Goal: Task Accomplishment & Management: Use online tool/utility

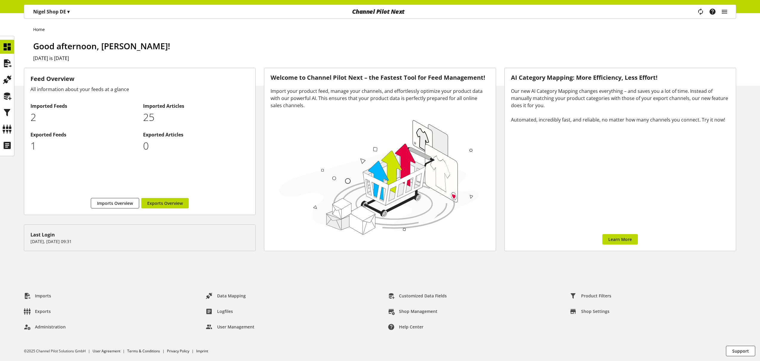
click at [9, 45] on icon at bounding box center [7, 47] width 10 height 12
click at [5, 67] on icon at bounding box center [7, 63] width 10 height 12
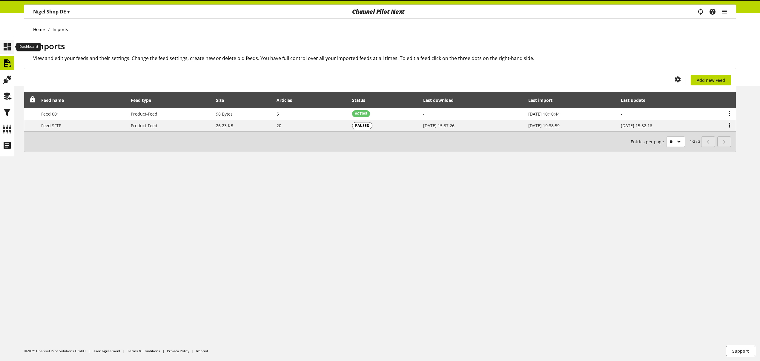
click at [9, 46] on icon at bounding box center [7, 47] width 10 height 12
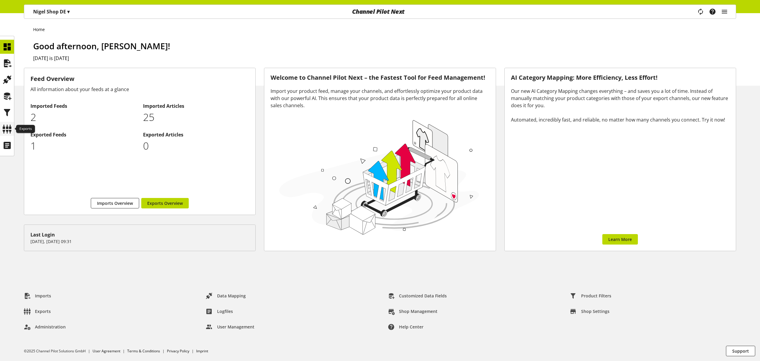
click at [9, 124] on icon at bounding box center [7, 129] width 10 height 12
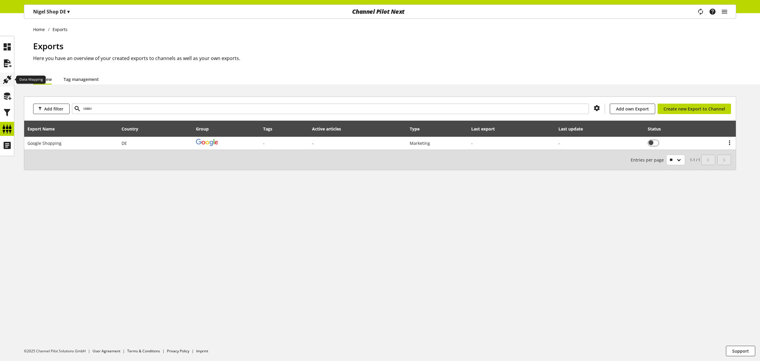
click at [9, 78] on icon at bounding box center [7, 80] width 10 height 12
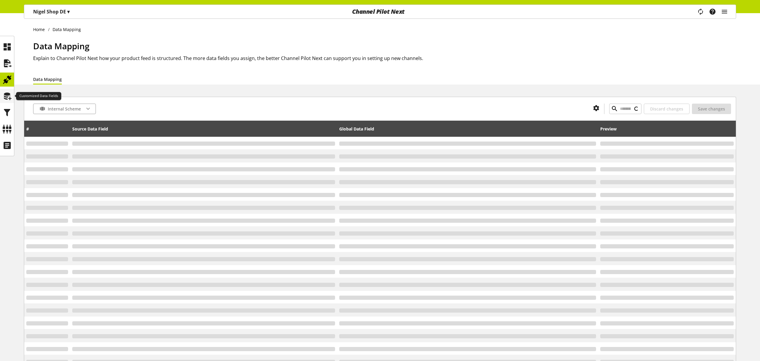
click at [10, 93] on icon at bounding box center [7, 96] width 10 height 12
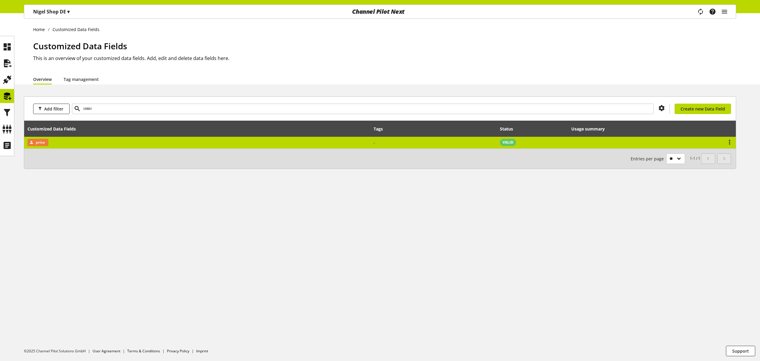
click at [138, 147] on td "price" at bounding box center [197, 143] width 346 height 12
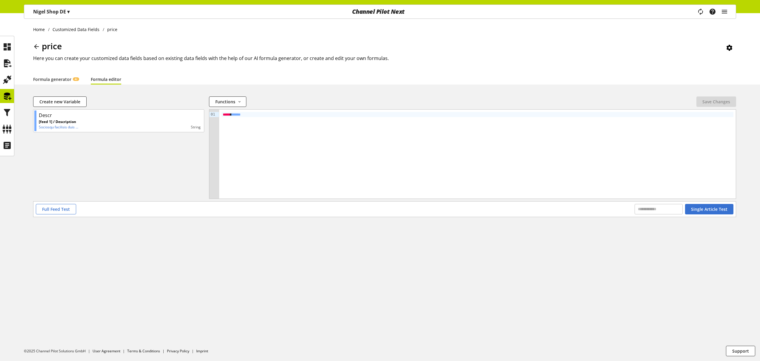
click at [113, 80] on link "Formula editor" at bounding box center [106, 79] width 30 height 6
click at [68, 204] on button "Full Feed Test" at bounding box center [56, 209] width 40 height 10
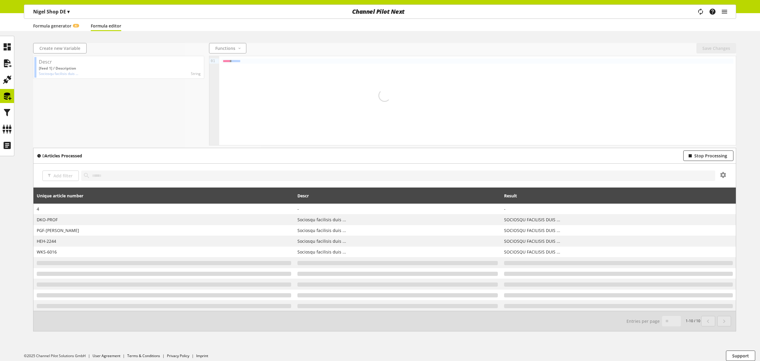
scroll to position [58, 0]
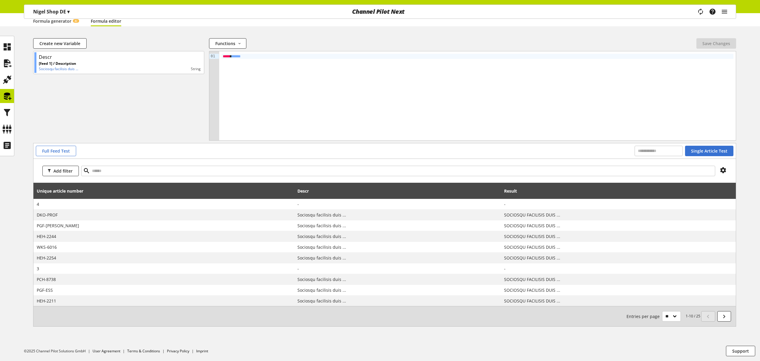
drag, startPoint x: 685, startPoint y: 316, endPoint x: 700, endPoint y: 317, distance: 15.6
click at [700, 317] on nav "1-10 / 25 Entries per page ** ** ** ***" at bounding box center [679, 316] width 106 height 10
click at [699, 316] on nav "1-10 / 25 Entries per page ** ** ** ***" at bounding box center [679, 316] width 106 height 10
click at [699, 315] on small "1-10 / 25 Entries per page ** ** ** ***" at bounding box center [663, 316] width 74 height 10
click at [223, 170] on input "text" at bounding box center [398, 171] width 634 height 10
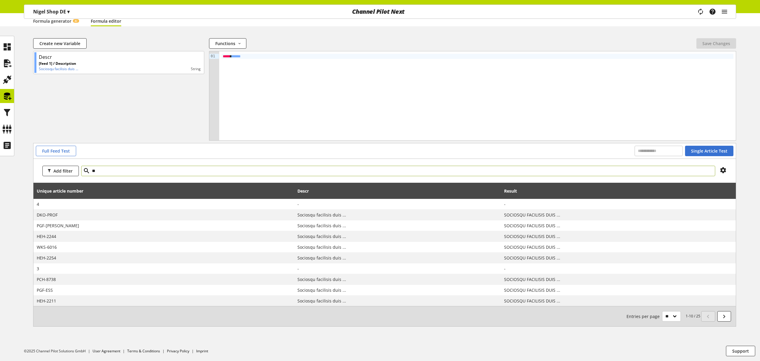
type input "**"
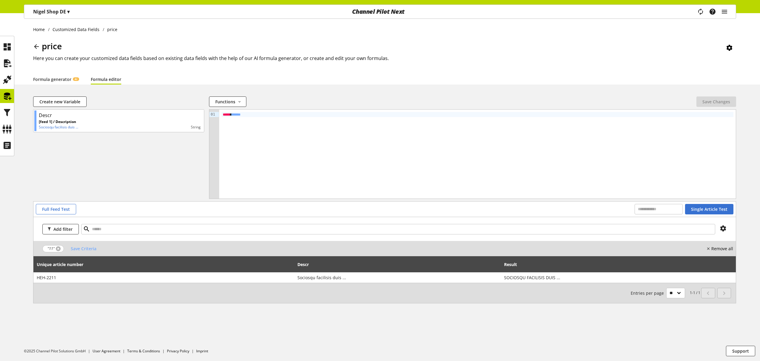
click at [59, 248] on link at bounding box center [58, 248] width 5 height 5
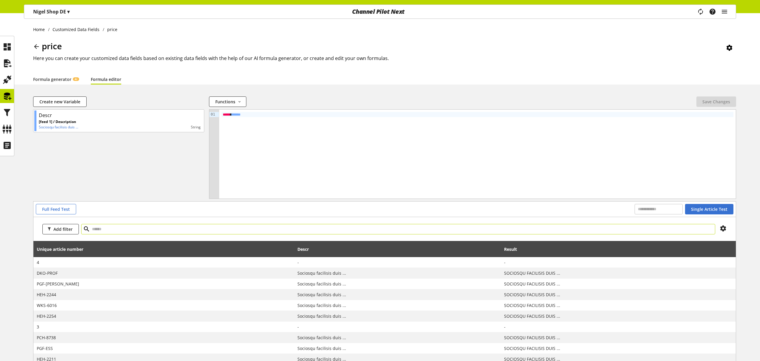
click at [97, 230] on input "text" at bounding box center [398, 229] width 634 height 10
click at [290, 249] on icon at bounding box center [286, 248] width 7 height 11
click at [163, 236] on div "Add filter" at bounding box center [384, 229] width 702 height 24
click at [290, 248] on icon at bounding box center [286, 248] width 7 height 11
click at [731, 224] on div "Add filter" at bounding box center [384, 229] width 702 height 24
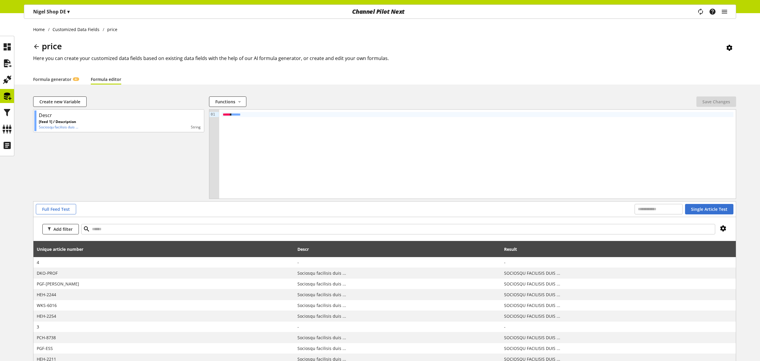
click at [725, 227] on icon at bounding box center [722, 228] width 7 height 11
click at [733, 234] on div "Add filter" at bounding box center [384, 229] width 702 height 24
click at [163, 229] on input "text" at bounding box center [398, 229] width 634 height 10
type input "*"
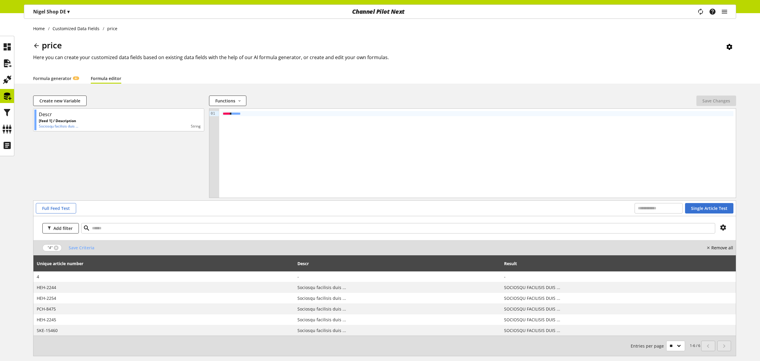
scroll to position [1, 0]
click at [88, 248] on span "Save Criteria" at bounding box center [82, 247] width 26 height 6
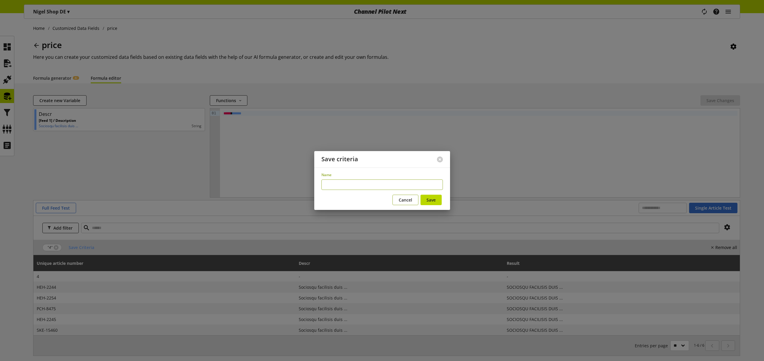
click at [406, 201] on span "Cancel" at bounding box center [405, 200] width 13 height 6
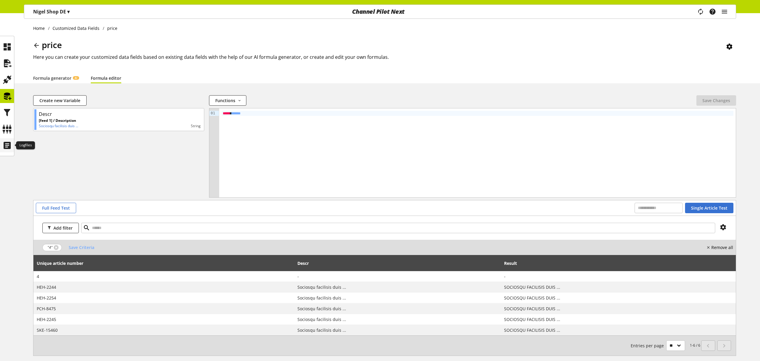
click at [10, 147] on icon at bounding box center [7, 145] width 10 height 12
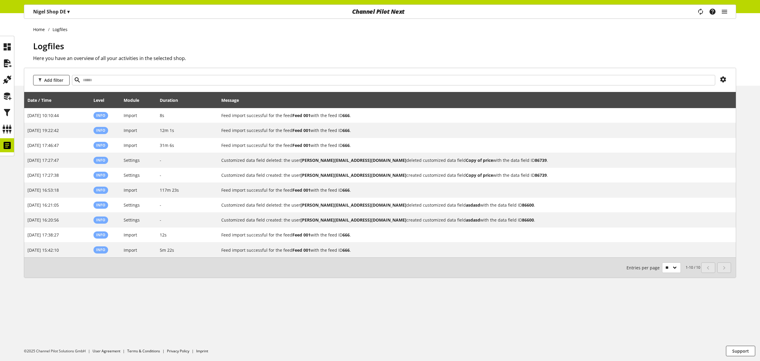
click at [59, 10] on p "[PERSON_NAME] Shop DE ▾" at bounding box center [51, 11] width 36 height 7
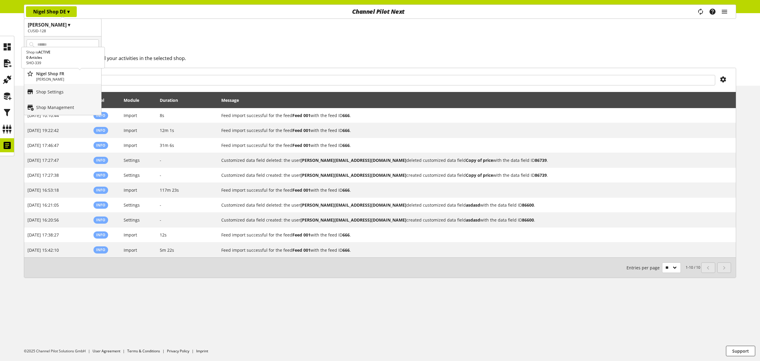
click at [64, 75] on p "Nigel Shop FR" at bounding box center [67, 73] width 63 height 6
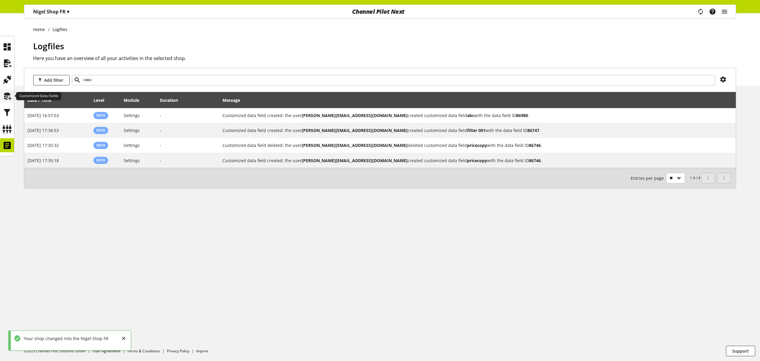
click at [6, 97] on icon at bounding box center [7, 96] width 10 height 12
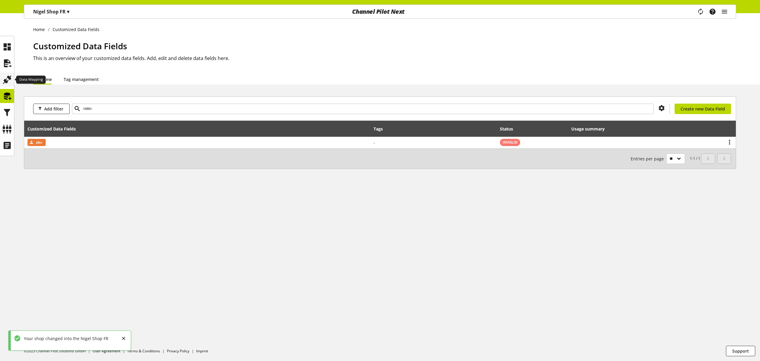
click at [8, 81] on icon at bounding box center [7, 80] width 10 height 12
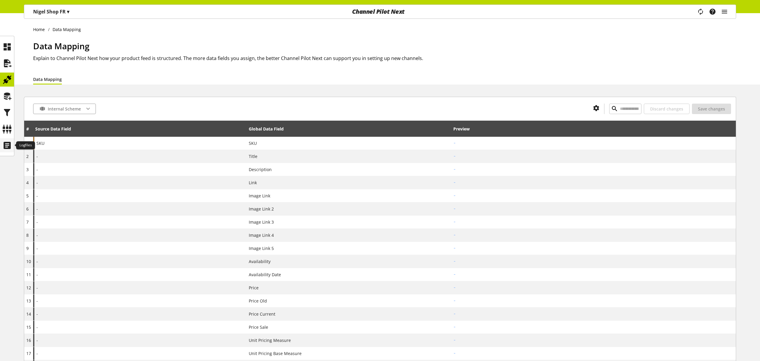
click at [13, 144] on div at bounding box center [7, 145] width 14 height 14
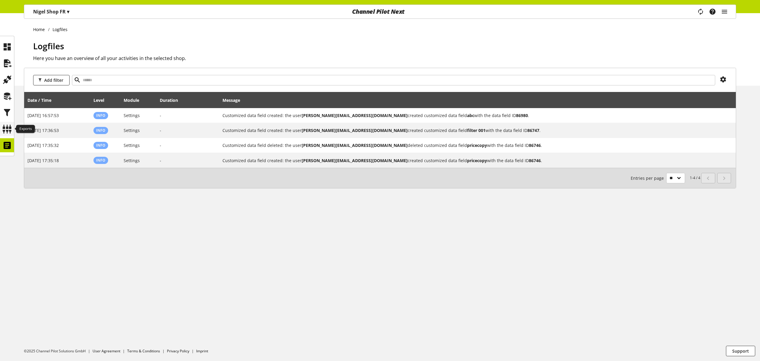
click at [7, 130] on icon at bounding box center [7, 129] width 10 height 12
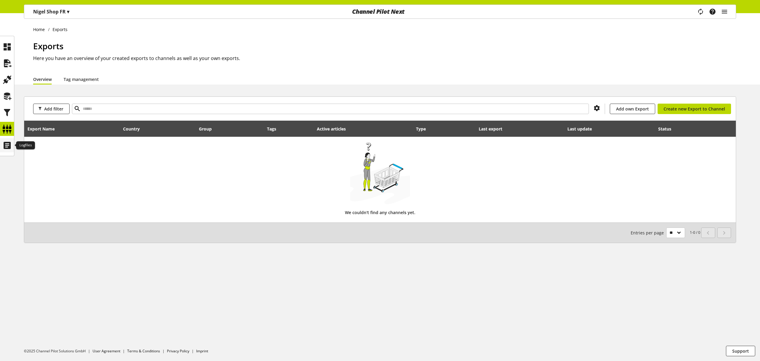
click at [10, 143] on icon at bounding box center [7, 145] width 10 height 12
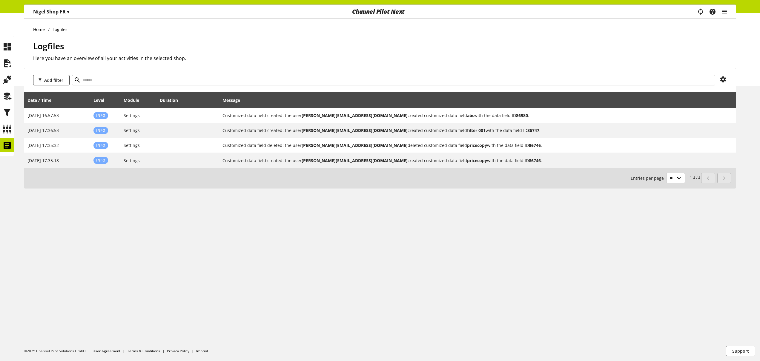
click at [37, 11] on p "[PERSON_NAME] Shop FR ▾" at bounding box center [51, 11] width 36 height 7
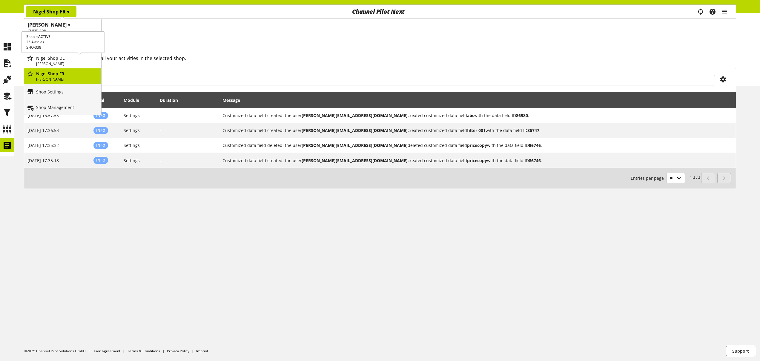
click at [61, 62] on p "[PERSON_NAME]" at bounding box center [67, 63] width 63 height 5
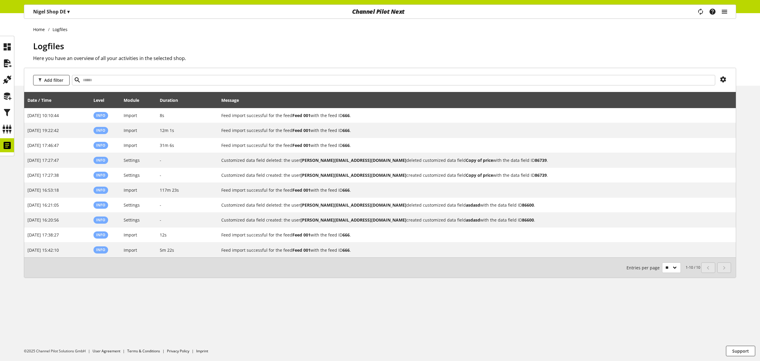
click at [724, 13] on icon "main navigation" at bounding box center [723, 11] width 7 height 11
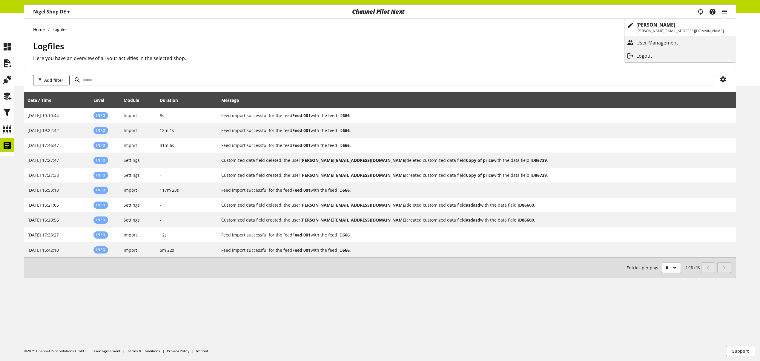
drag, startPoint x: 601, startPoint y: 47, endPoint x: 610, endPoint y: 37, distance: 13.1
click at [601, 46] on h1 "Logfiles" at bounding box center [384, 46] width 703 height 13
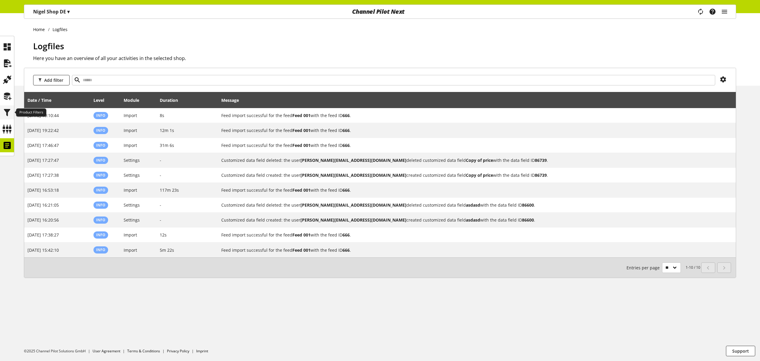
click at [9, 107] on icon at bounding box center [7, 113] width 10 height 12
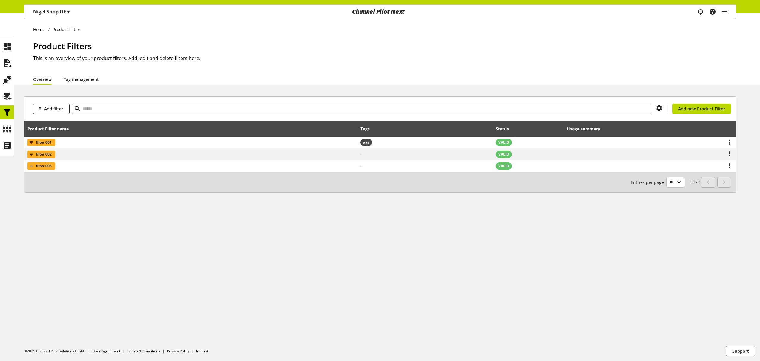
click at [93, 79] on link "Tag management" at bounding box center [81, 79] width 35 height 6
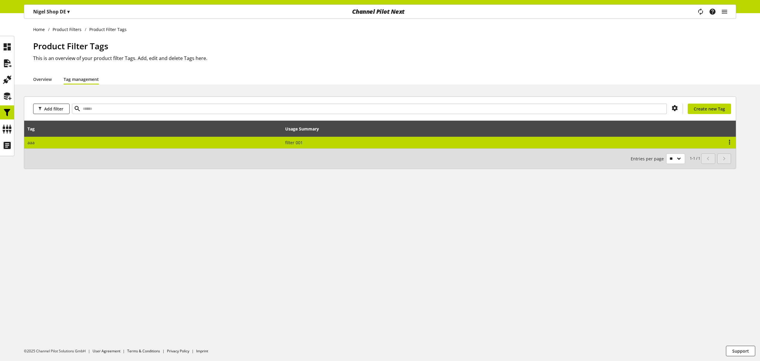
click at [295, 143] on span "filter 001" at bounding box center [294, 143] width 18 height 6
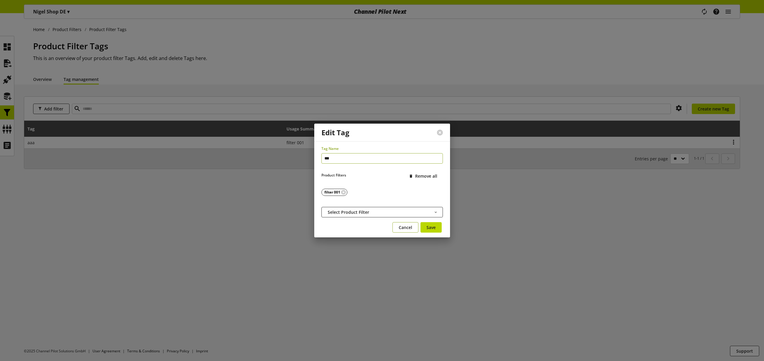
click at [409, 229] on span "Cancel" at bounding box center [405, 227] width 13 height 6
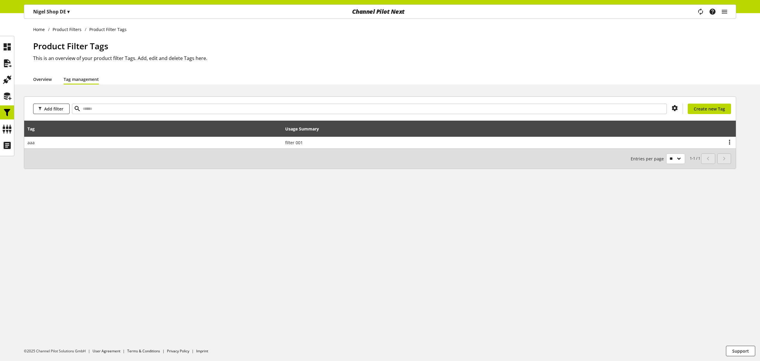
click at [47, 82] on link "Overview" at bounding box center [42, 79] width 19 height 6
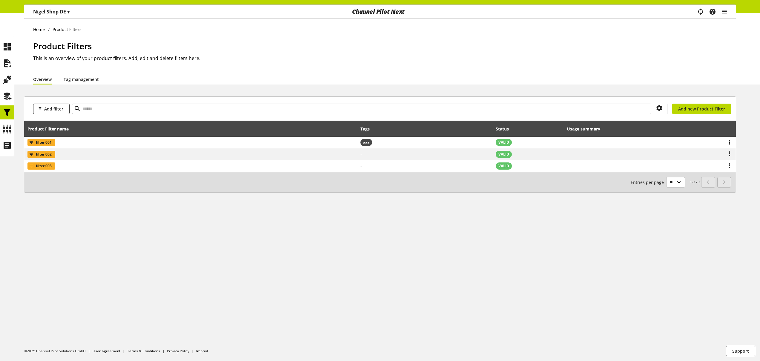
click at [115, 68] on div "Product Filters This is an overview of your product filters. Add, edit and dele…" at bounding box center [384, 57] width 703 height 34
click at [9, 95] on icon at bounding box center [7, 96] width 10 height 12
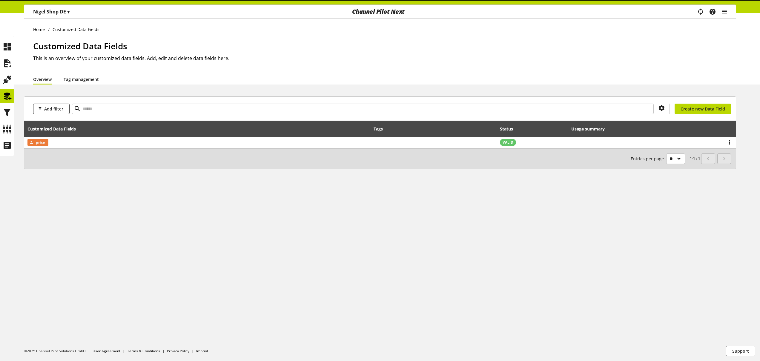
click at [93, 79] on link "Tag management" at bounding box center [81, 79] width 35 height 6
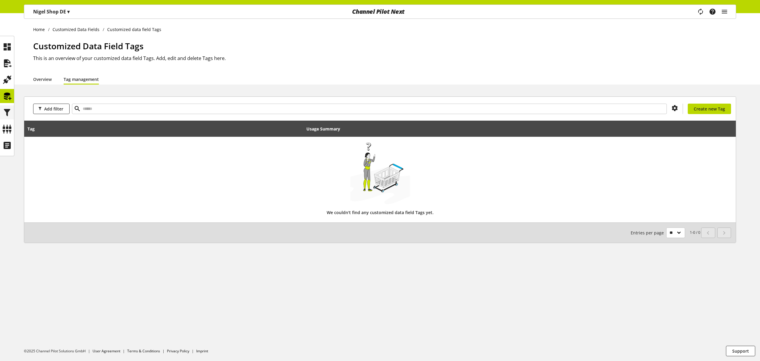
click at [6, 110] on icon at bounding box center [7, 113] width 10 height 12
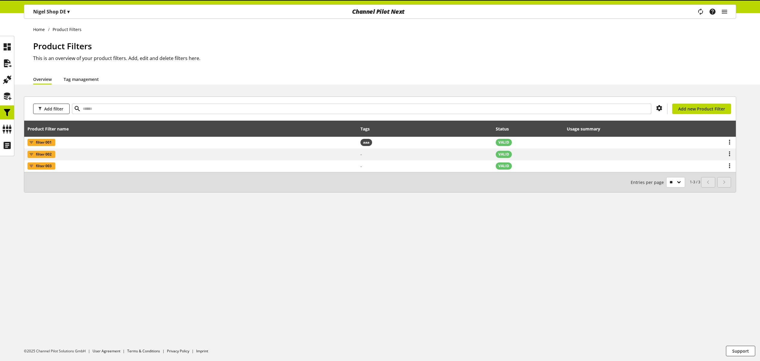
click at [78, 77] on link "Tag management" at bounding box center [81, 79] width 35 height 6
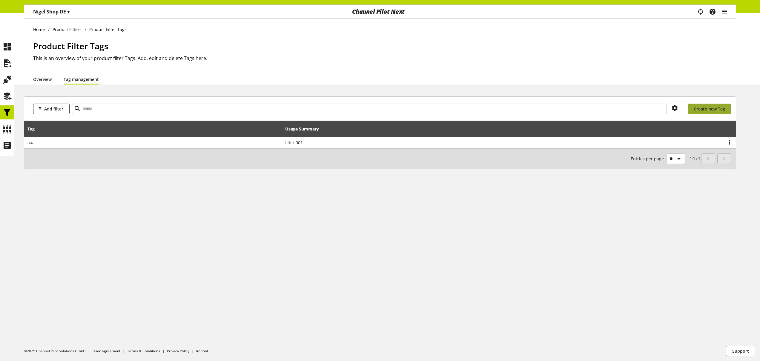
click at [703, 110] on span "Create new Tag" at bounding box center [708, 109] width 31 height 6
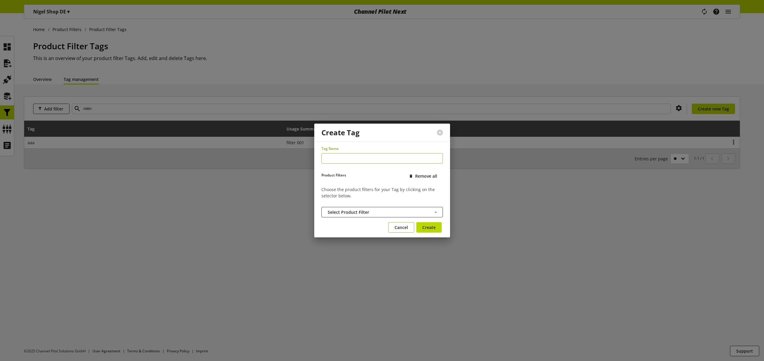
click at [401, 224] on span "Cancel" at bounding box center [401, 227] width 13 height 6
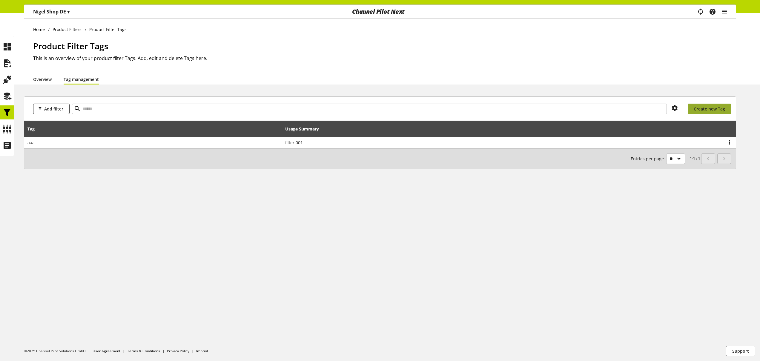
click at [701, 106] on span "Create new Tag" at bounding box center [708, 109] width 31 height 6
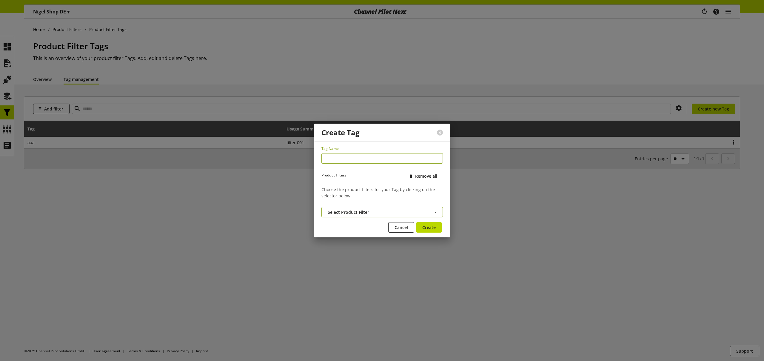
click at [386, 210] on button "Select Product Filter" at bounding box center [381, 212] width 121 height 10
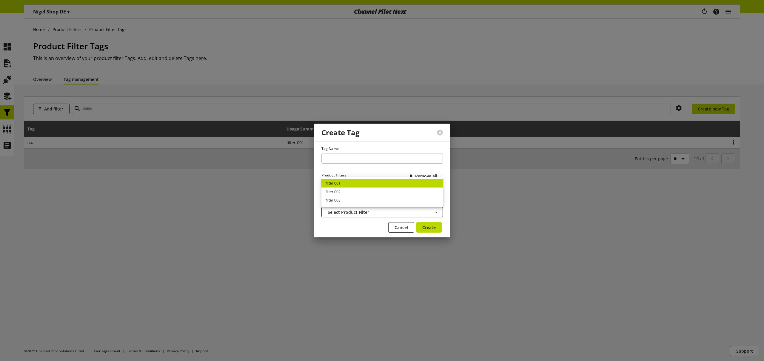
click at [347, 182] on link "filter 001" at bounding box center [381, 183] width 121 height 9
click at [440, 131] on button at bounding box center [440, 133] width 6 height 6
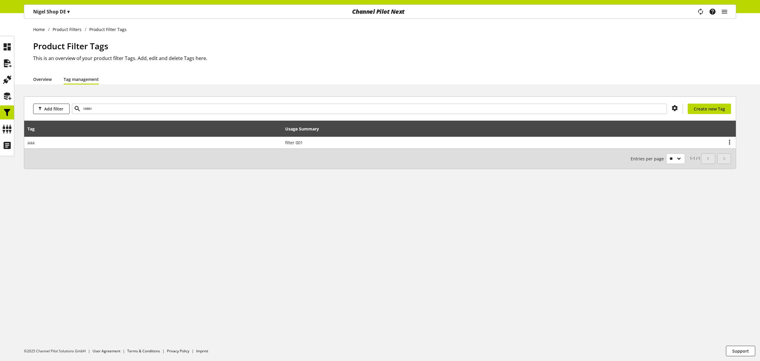
click at [47, 79] on link "Overview" at bounding box center [42, 79] width 19 height 6
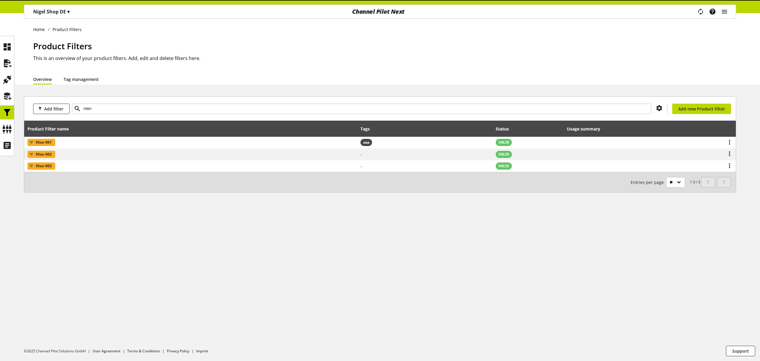
click at [75, 78] on link "Tag management" at bounding box center [81, 79] width 35 height 6
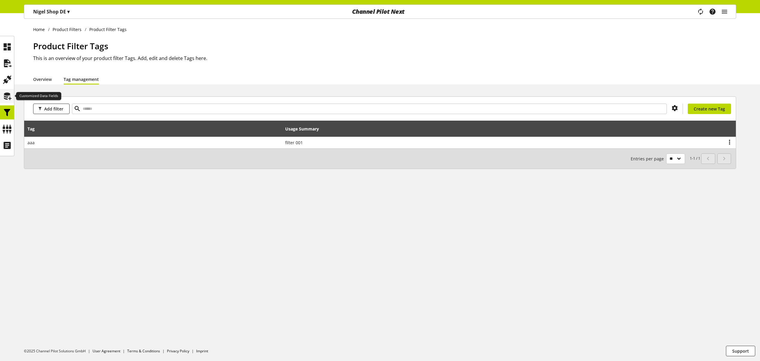
click at [10, 97] on icon at bounding box center [7, 96] width 10 height 12
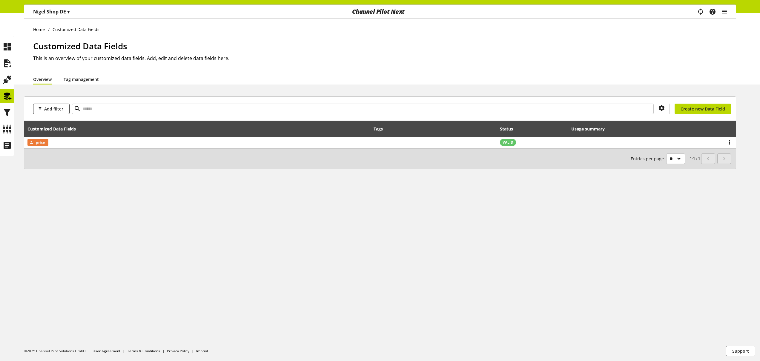
click at [76, 79] on link "Tag management" at bounding box center [81, 79] width 35 height 6
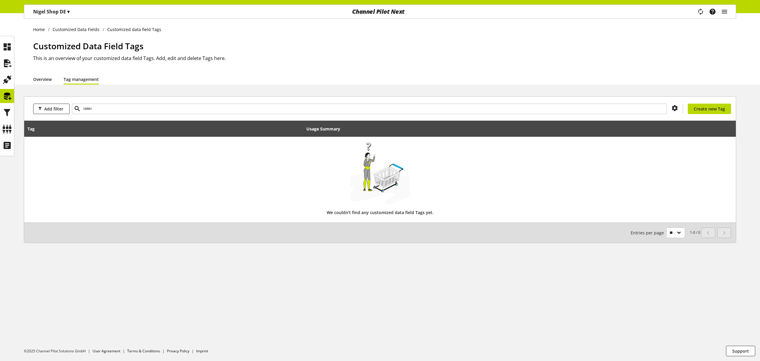
click at [48, 79] on link "Overview" at bounding box center [42, 79] width 19 height 6
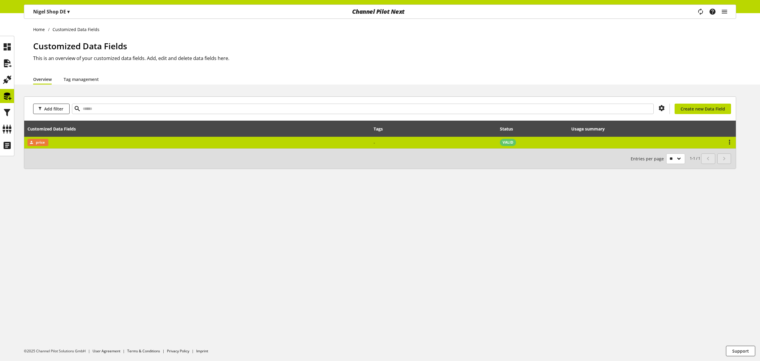
click at [324, 143] on td "price" at bounding box center [197, 143] width 346 height 12
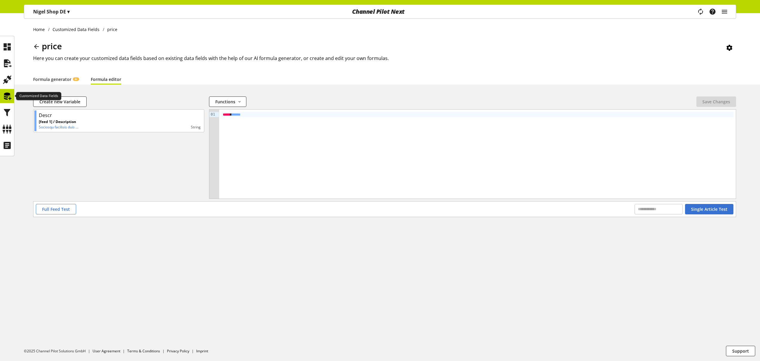
click at [8, 96] on icon at bounding box center [7, 96] width 10 height 12
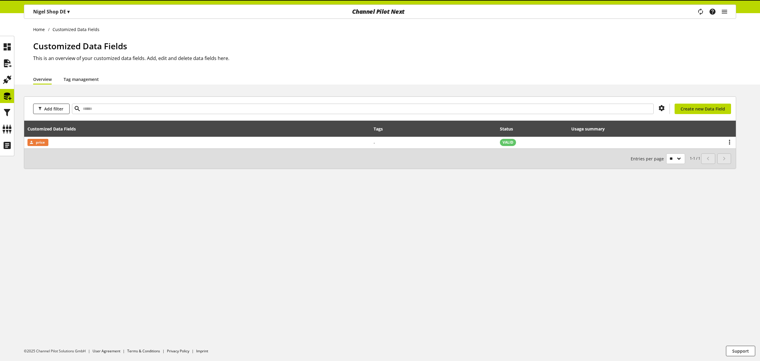
click at [89, 79] on link "Tag management" at bounding box center [81, 79] width 35 height 6
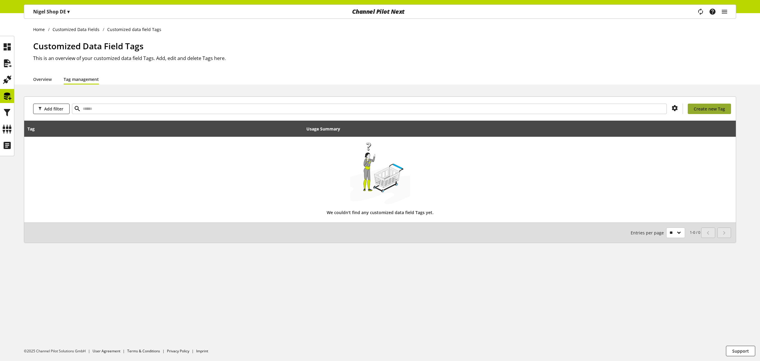
click at [714, 108] on span "Create new Tag" at bounding box center [708, 109] width 31 height 6
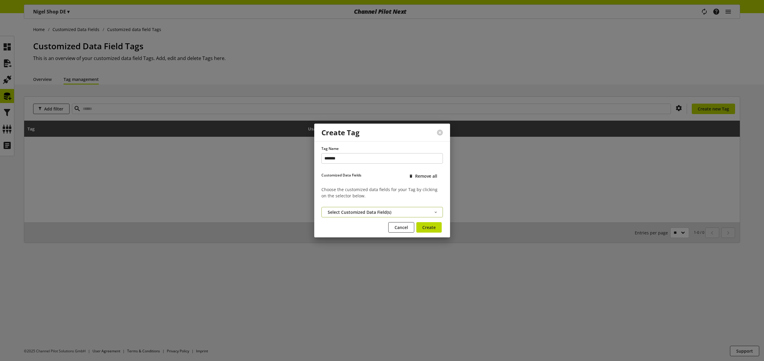
click at [386, 213] on span "Select Customized Data Field(s)" at bounding box center [360, 212] width 64 height 6
click at [366, 201] on link "price" at bounding box center [381, 200] width 121 height 9
click at [432, 228] on span "Create" at bounding box center [428, 227] width 13 height 6
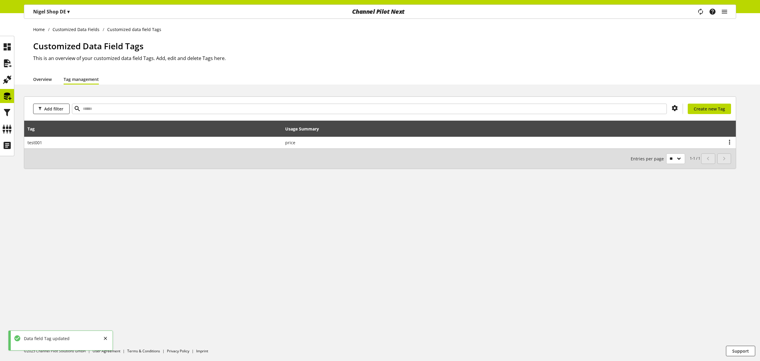
click at [36, 77] on link "Overview" at bounding box center [42, 79] width 19 height 6
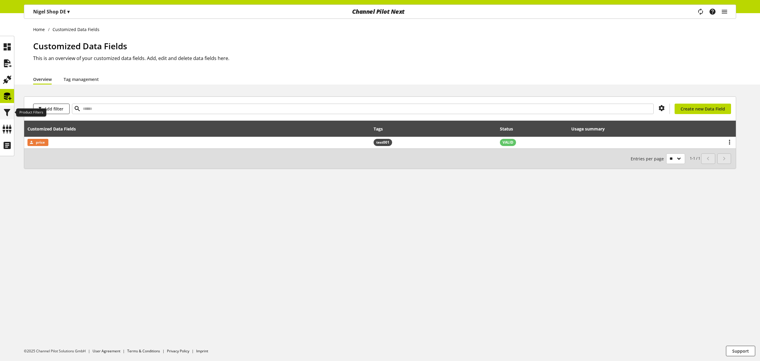
click at [9, 109] on icon at bounding box center [7, 113] width 10 height 12
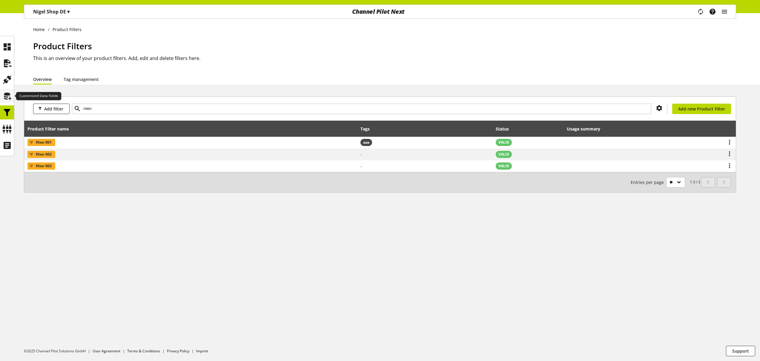
click at [7, 95] on icon at bounding box center [7, 96] width 10 height 12
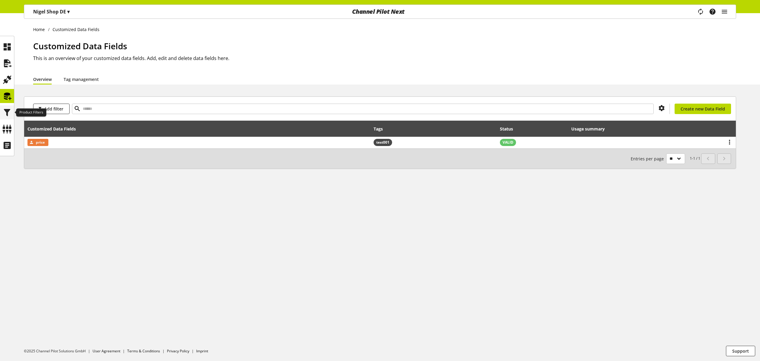
click at [12, 111] on icon at bounding box center [7, 113] width 10 height 12
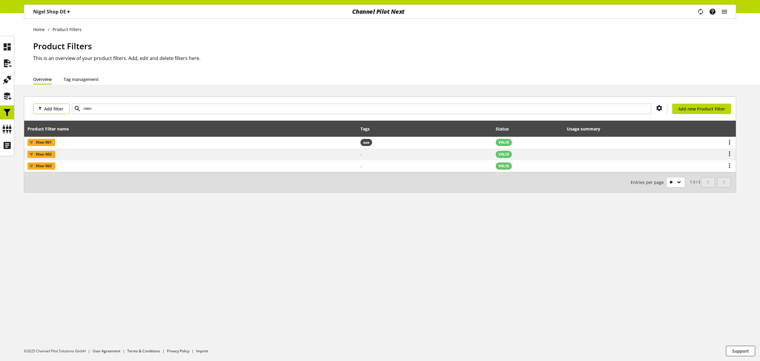
click at [63, 110] on button "Add filter" at bounding box center [51, 109] width 36 height 10
click at [103, 62] on div "Product Filters This is an overview of your product filters. Add, edit and dele…" at bounding box center [384, 57] width 703 height 34
click at [86, 77] on link "Tag management" at bounding box center [81, 79] width 35 height 6
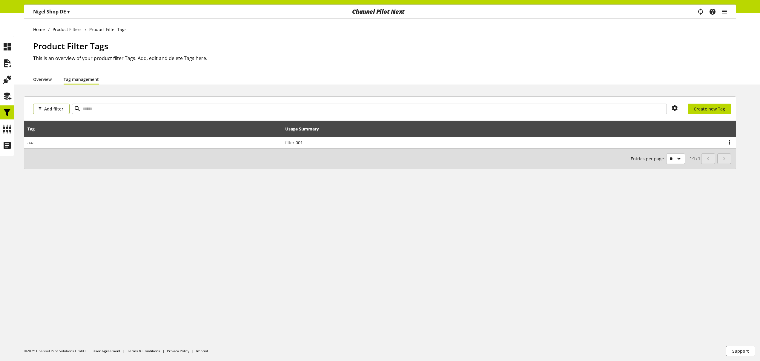
click at [53, 106] on span "Add filter" at bounding box center [53, 109] width 19 height 6
click at [509, 211] on div "Home Product Filters Product Filter Tags Product Filter Tags This is an overvie…" at bounding box center [380, 187] width 760 height 348
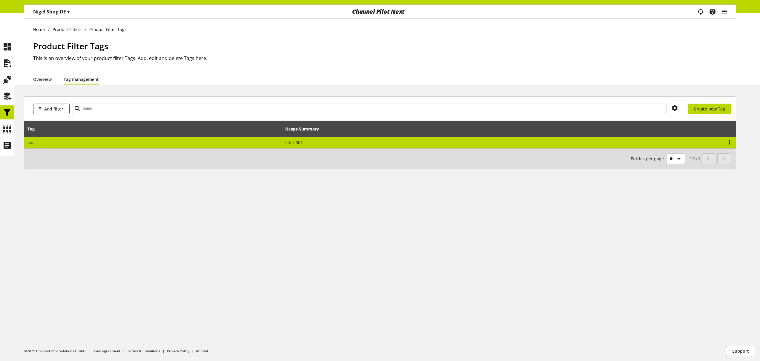
click at [732, 141] on icon at bounding box center [728, 142] width 7 height 11
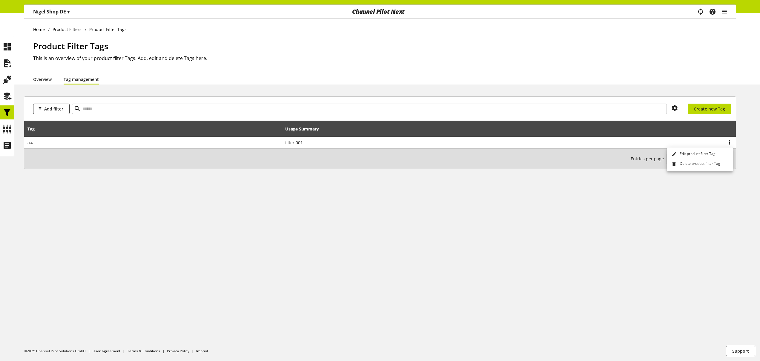
click at [571, 200] on div "Home Product Filters Product Filter Tags Product Filter Tags This is an overvie…" at bounding box center [380, 187] width 760 height 348
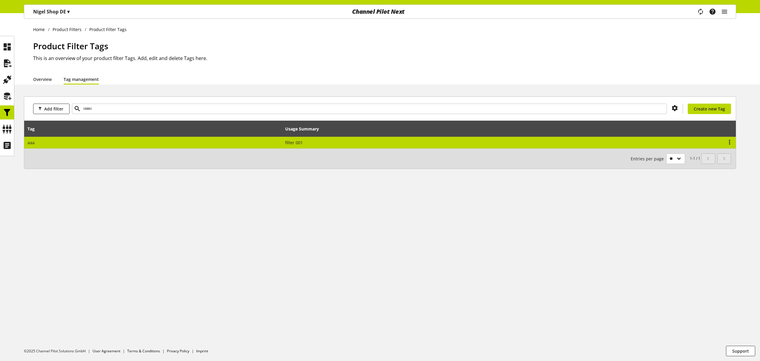
click at [458, 144] on td "filter 001" at bounding box center [454, 143] width 345 height 12
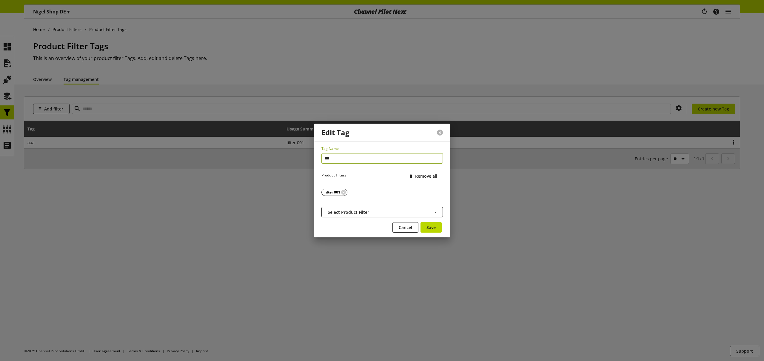
click at [440, 132] on button at bounding box center [440, 133] width 6 height 6
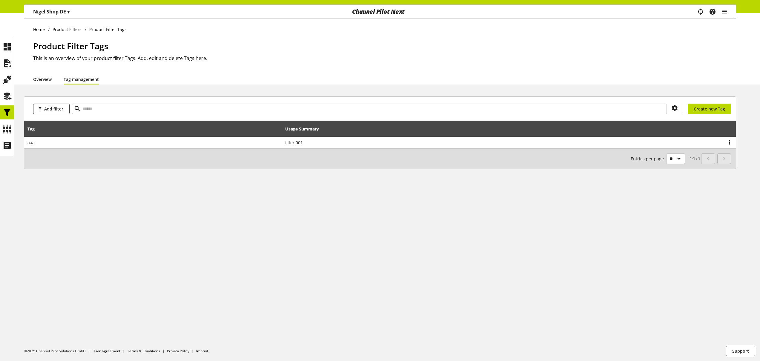
click at [47, 79] on link "Overview" at bounding box center [42, 79] width 19 height 6
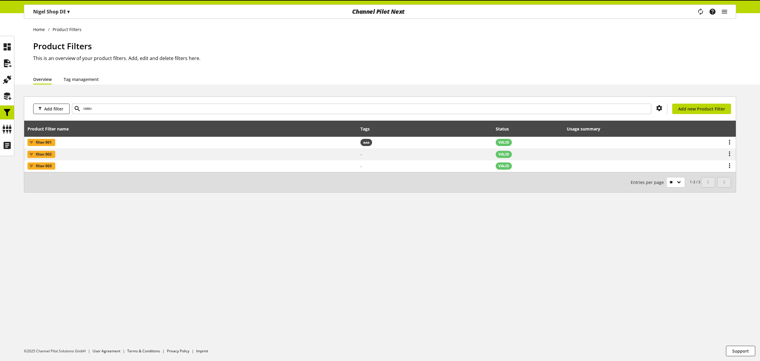
click at [60, 79] on li "Overview" at bounding box center [48, 79] width 30 height 11
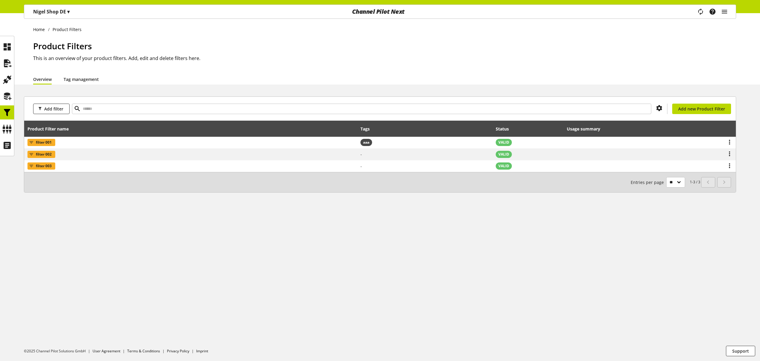
click at [76, 78] on link "Tag management" at bounding box center [81, 79] width 35 height 6
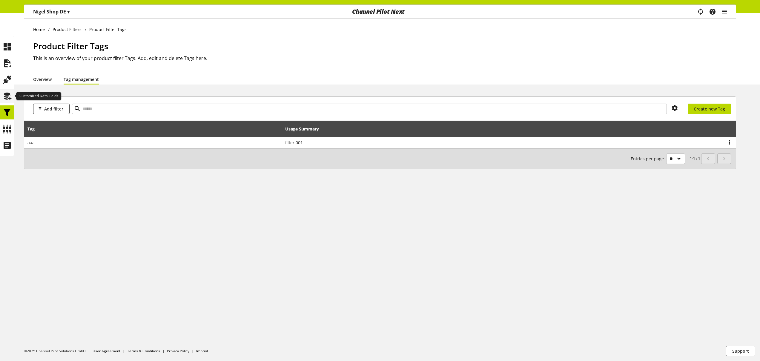
click at [7, 94] on icon at bounding box center [7, 96] width 10 height 12
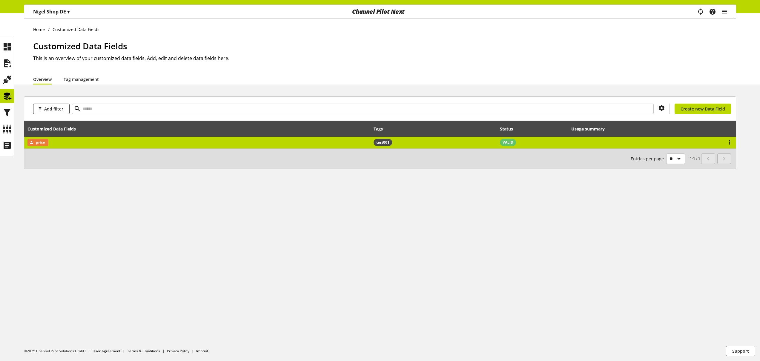
click at [92, 145] on td "price" at bounding box center [197, 143] width 346 height 12
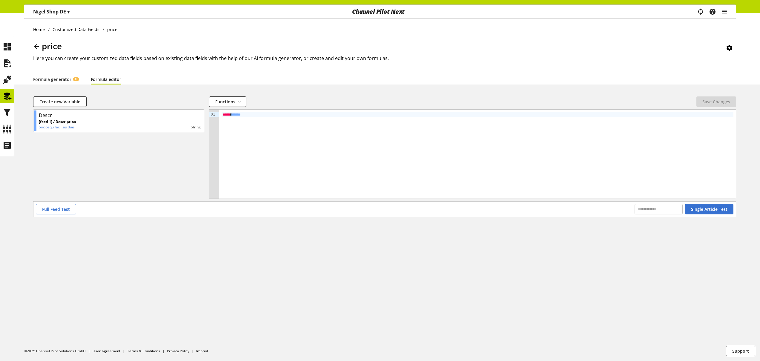
click at [107, 80] on link "Formula editor" at bounding box center [106, 79] width 30 height 6
click at [65, 208] on span "Full Feed Test" at bounding box center [56, 209] width 28 height 6
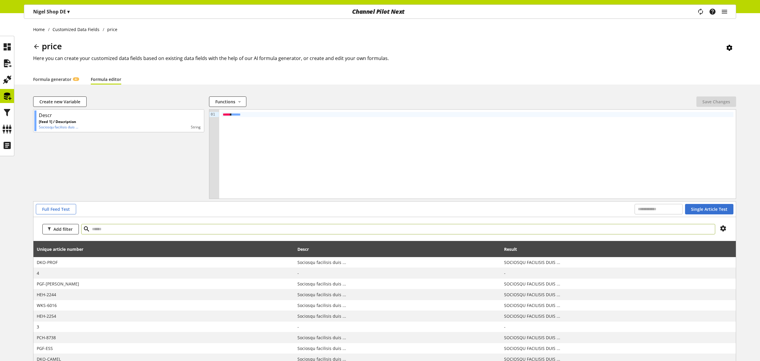
click at [169, 229] on input "text" at bounding box center [398, 229] width 634 height 10
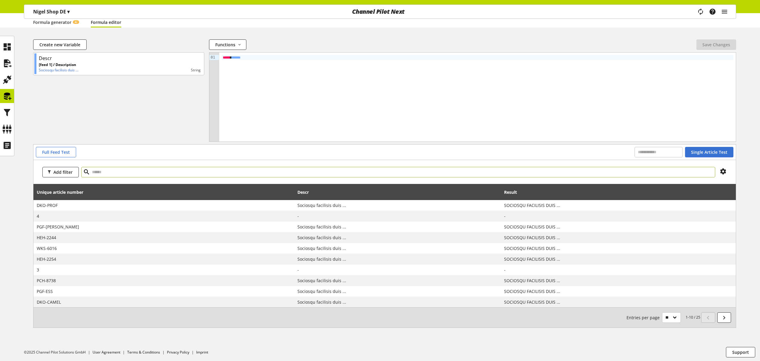
scroll to position [58, 0]
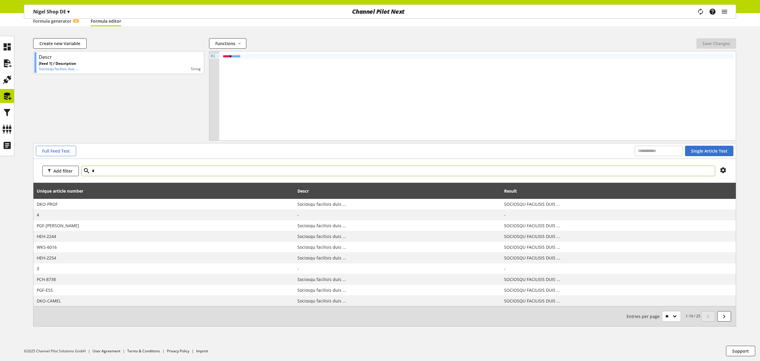
type input "*"
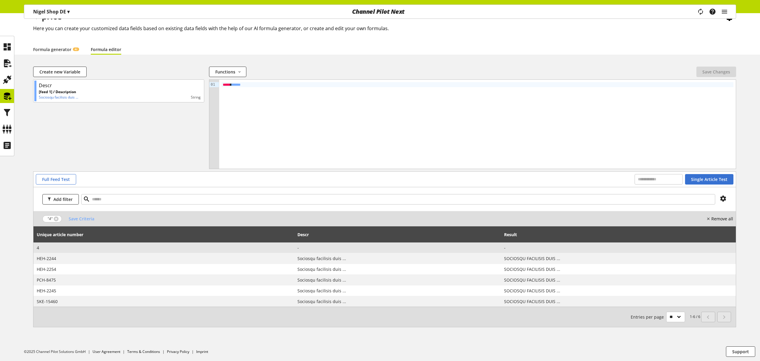
scroll to position [30, 0]
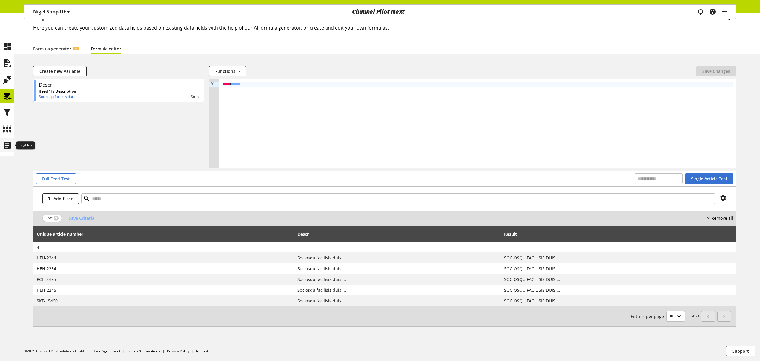
click at [8, 145] on icon at bounding box center [7, 145] width 10 height 12
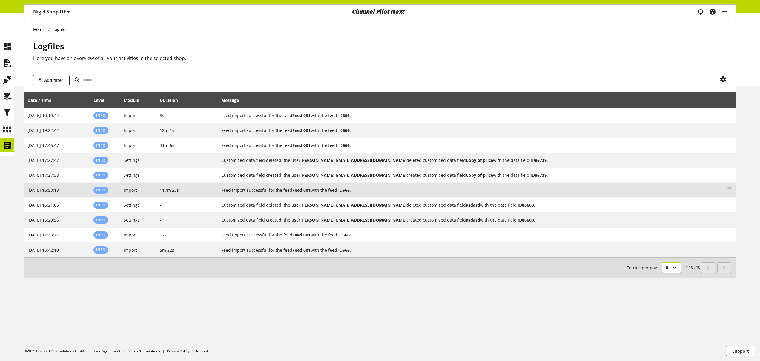
click at [672, 268] on select "** ** ** ***" at bounding box center [671, 267] width 19 height 10
click at [668, 266] on select "** ** ** ***" at bounding box center [671, 267] width 19 height 10
click at [12, 99] on div at bounding box center [7, 96] width 14 height 14
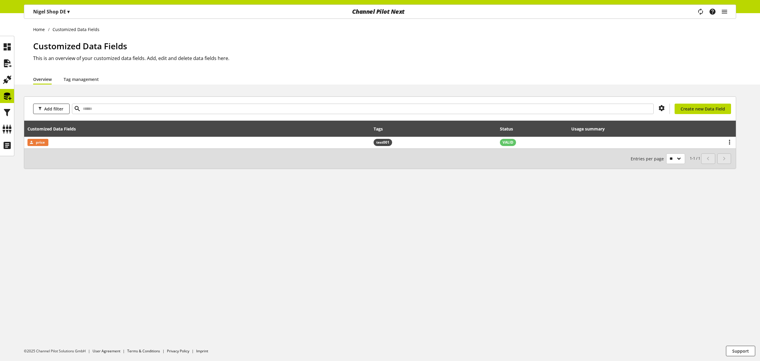
click at [65, 148] on div "1-1 / 1 Entries per page ** ** ** ***" at bounding box center [379, 158] width 711 height 20
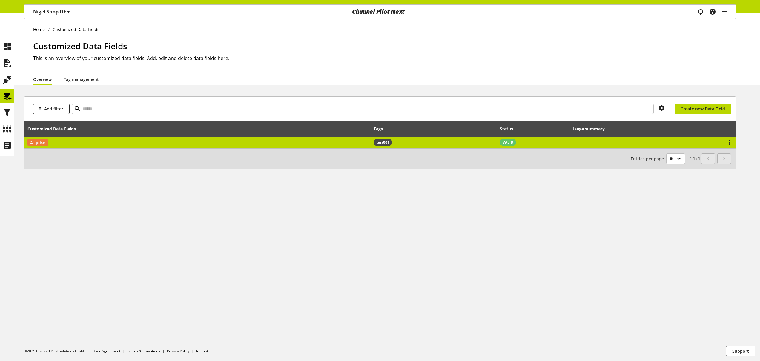
click at [67, 143] on td "price" at bounding box center [197, 143] width 346 height 12
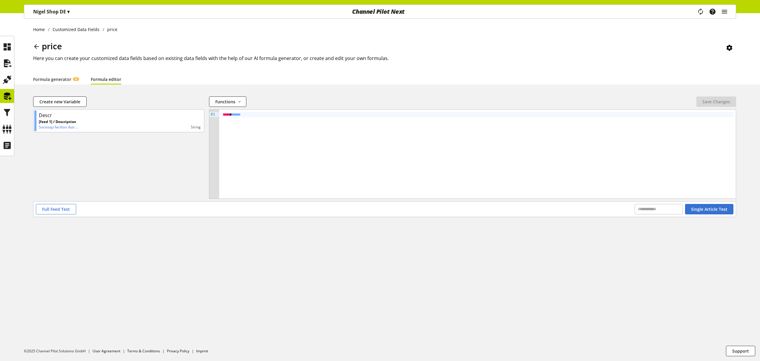
click at [111, 80] on link "Formula editor" at bounding box center [106, 79] width 30 height 6
click at [64, 211] on span "Full Feed Test" at bounding box center [56, 209] width 28 height 6
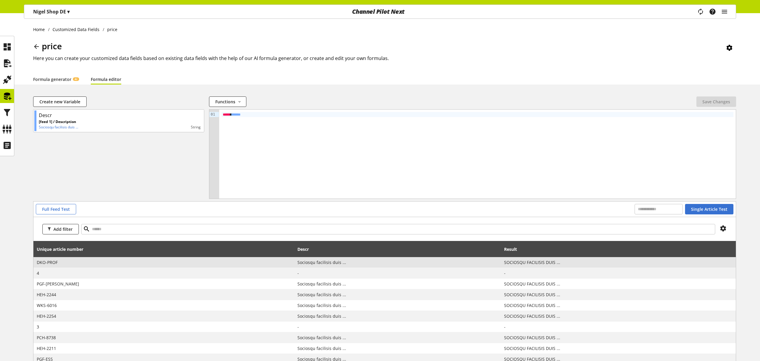
scroll to position [58, 0]
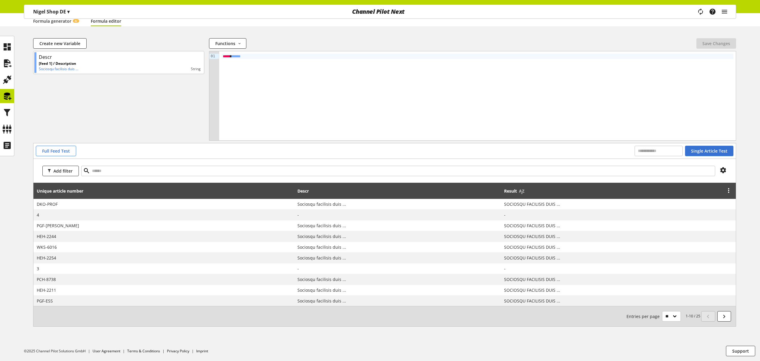
click at [509, 191] on span "Result" at bounding box center [510, 191] width 13 height 6
click at [728, 190] on icon at bounding box center [728, 190] width 7 height 11
click at [746, 228] on div "Create new Variable Functions abs avg base64_decode base64_encode capitalize ca…" at bounding box center [380, 189] width 760 height 303
click at [106, 171] on input "text" at bounding box center [398, 171] width 634 height 10
type input "**********"
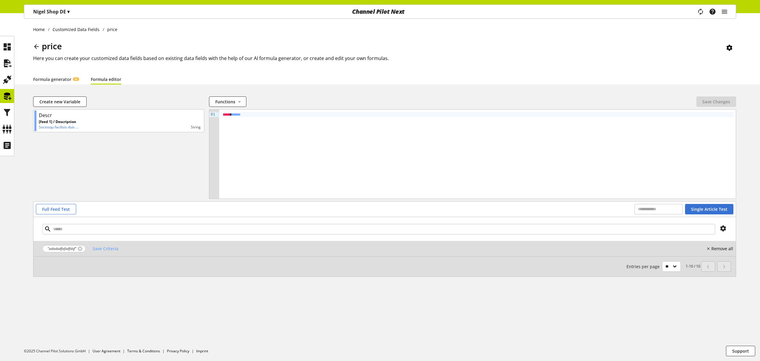
click at [723, 248] on nobr "Remove all" at bounding box center [722, 248] width 22 height 6
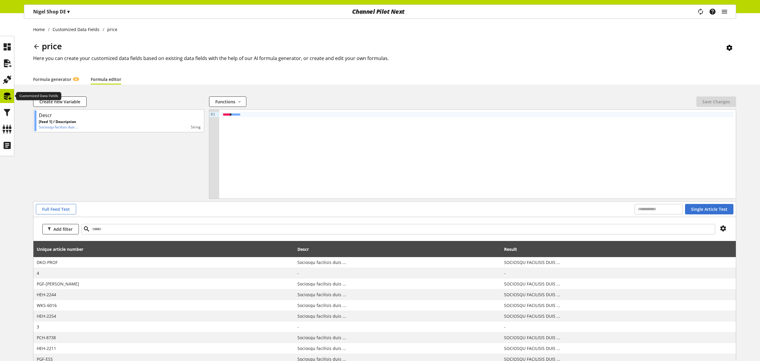
click at [10, 98] on icon at bounding box center [7, 96] width 10 height 12
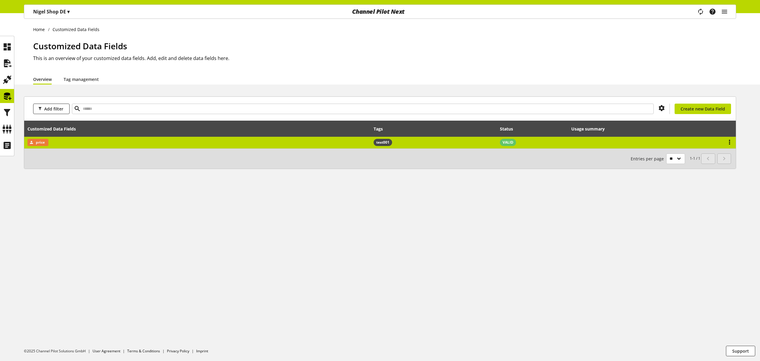
click at [731, 141] on icon at bounding box center [728, 142] width 7 height 11
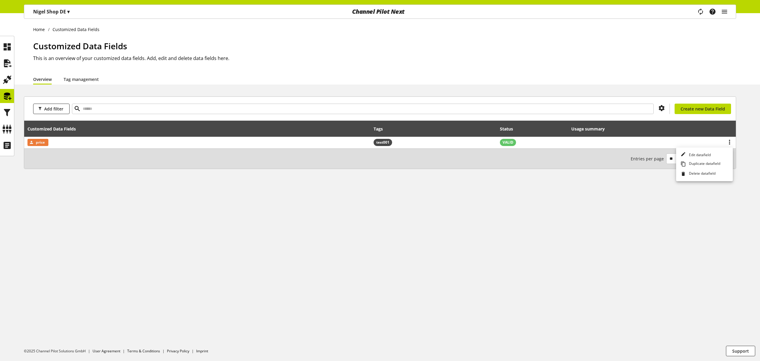
click at [689, 85] on div "Home Customized Data Fields Customized Data Fields This is an overview of your …" at bounding box center [380, 187] width 760 height 348
click at [697, 110] on span "Create new Data Field" at bounding box center [702, 109] width 44 height 6
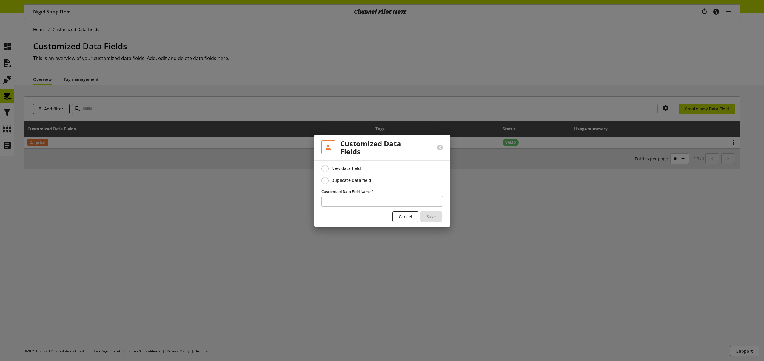
click at [332, 178] on div "Duplicate data field" at bounding box center [351, 180] width 40 height 5
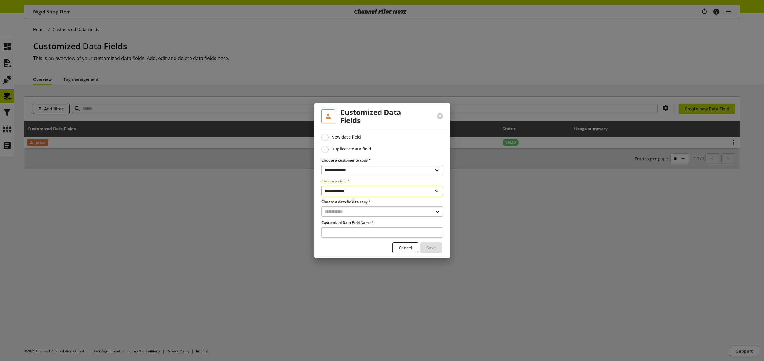
click at [364, 188] on select "**********" at bounding box center [381, 191] width 121 height 10
select select "**********"
click at [321, 186] on select "**********" at bounding box center [381, 191] width 121 height 10
click at [361, 211] on input "text" at bounding box center [381, 211] width 121 height 10
click at [358, 235] on div "Customized Data Fields" at bounding box center [381, 237] width 97 height 6
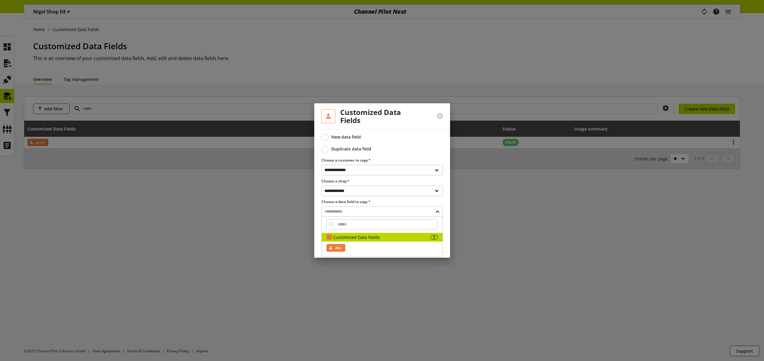
click at [339, 246] on span "abc" at bounding box center [338, 247] width 6 height 7
type input "***"
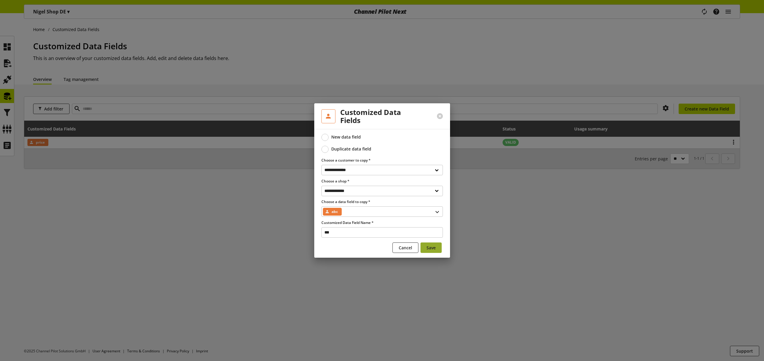
click at [435, 247] on span "Save" at bounding box center [430, 247] width 9 height 6
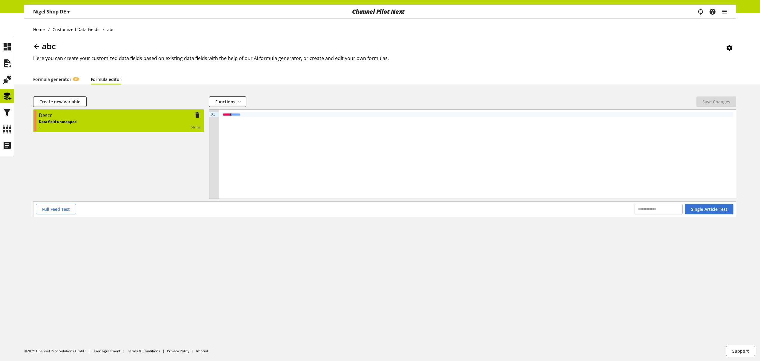
click at [139, 119] on div "Data field unmapped - string" at bounding box center [120, 124] width 162 height 11
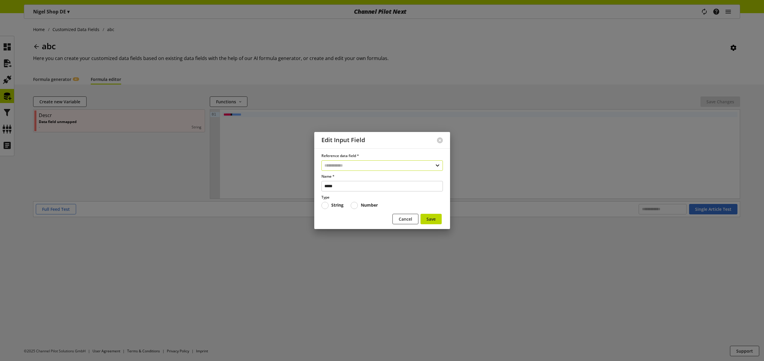
click at [354, 167] on input "text" at bounding box center [381, 165] width 121 height 10
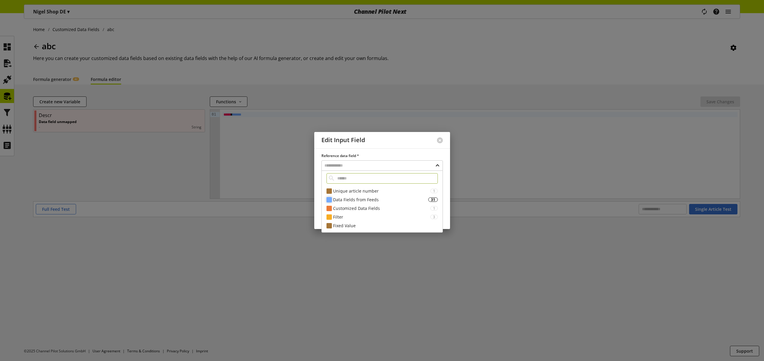
click at [360, 199] on div "Data Fields from Feeds" at bounding box center [380, 199] width 95 height 6
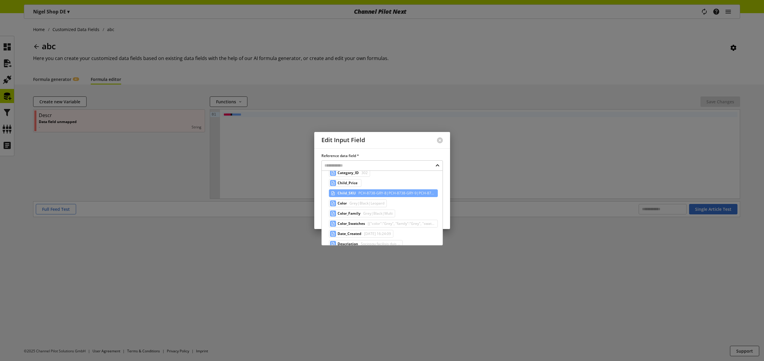
scroll to position [93, 0]
click at [270, 203] on div at bounding box center [382, 180] width 764 height 361
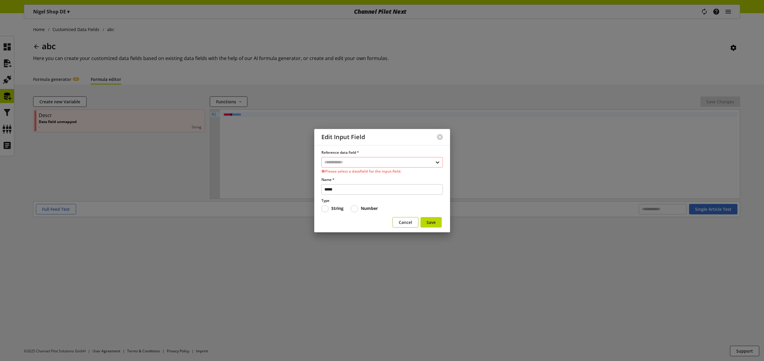
click at [405, 221] on span "Cancel" at bounding box center [405, 222] width 13 height 6
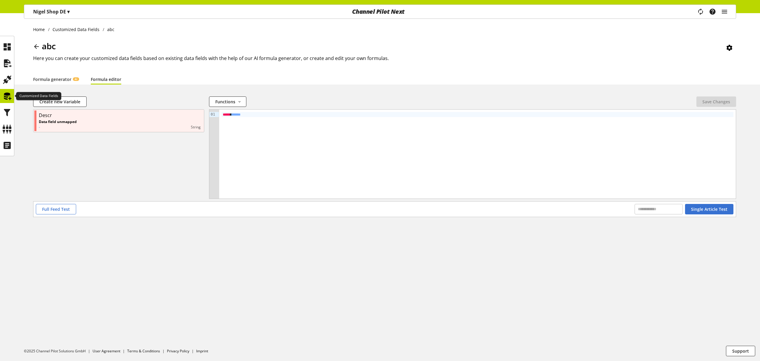
click at [8, 96] on icon at bounding box center [7, 96] width 10 height 12
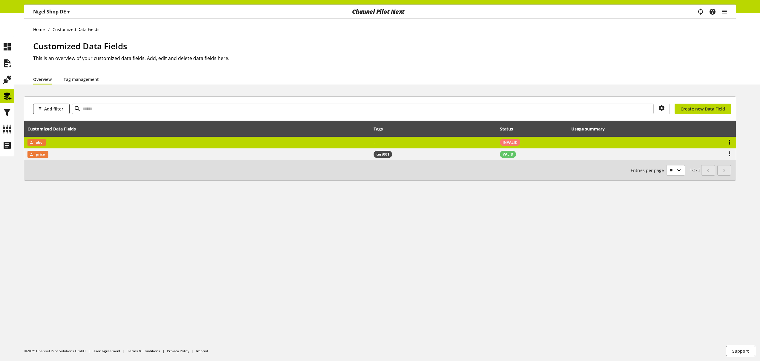
click at [729, 141] on icon at bounding box center [728, 142] width 7 height 11
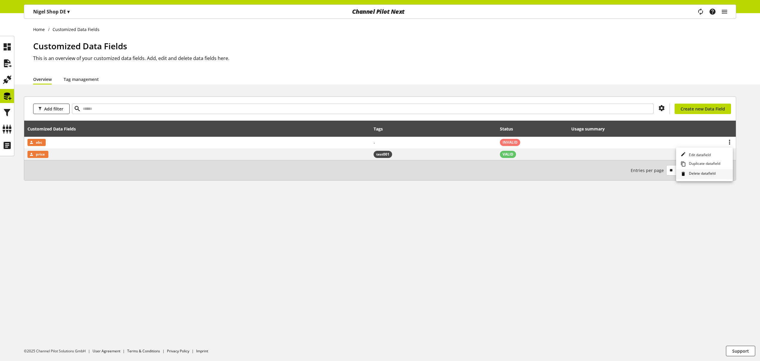
click at [712, 173] on span "Delete datafield" at bounding box center [700, 174] width 29 height 7
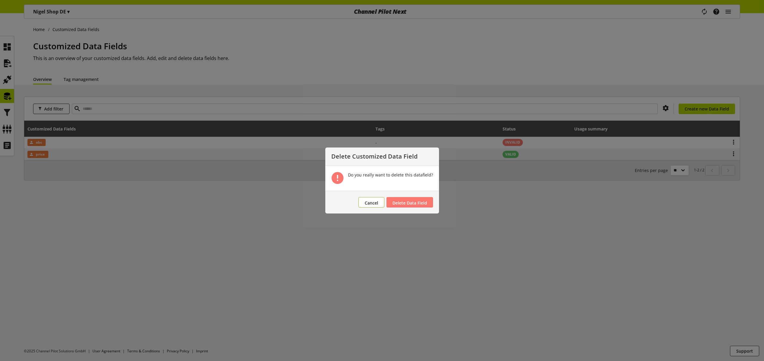
click at [370, 200] on span "Cancel" at bounding box center [371, 203] width 13 height 6
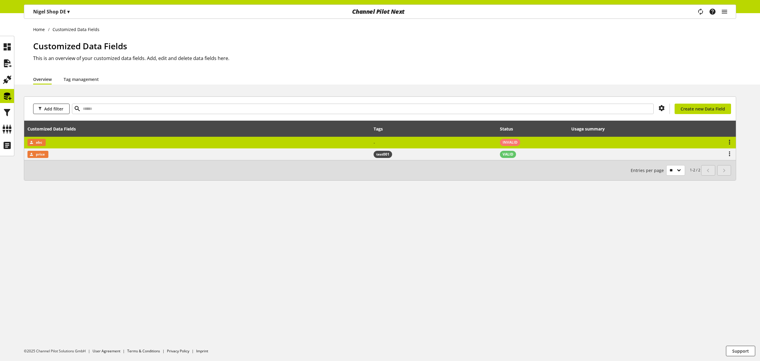
click at [536, 142] on td "INVALID" at bounding box center [532, 143] width 71 height 12
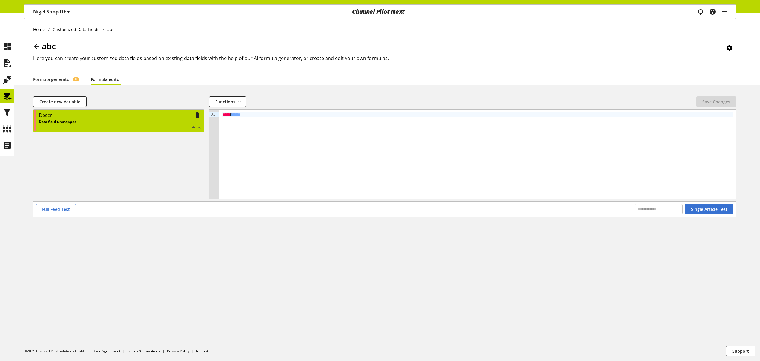
click at [123, 124] on div "Data field unmapped - string" at bounding box center [120, 124] width 162 height 11
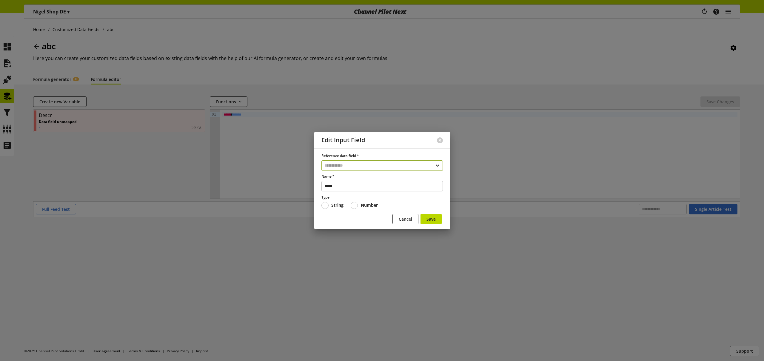
click at [350, 165] on input "text" at bounding box center [381, 165] width 121 height 10
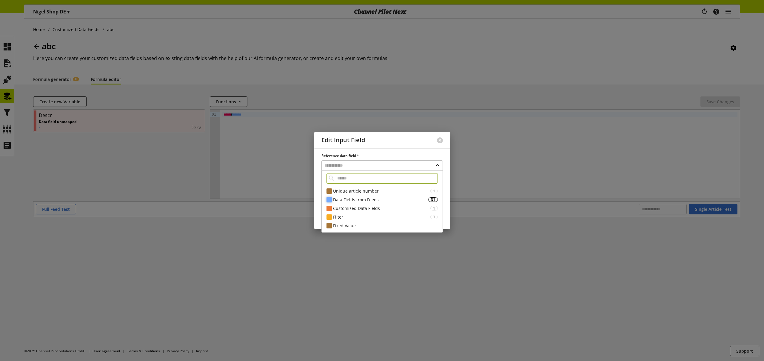
click at [355, 198] on div "Data Fields from Feeds" at bounding box center [380, 199] width 95 height 6
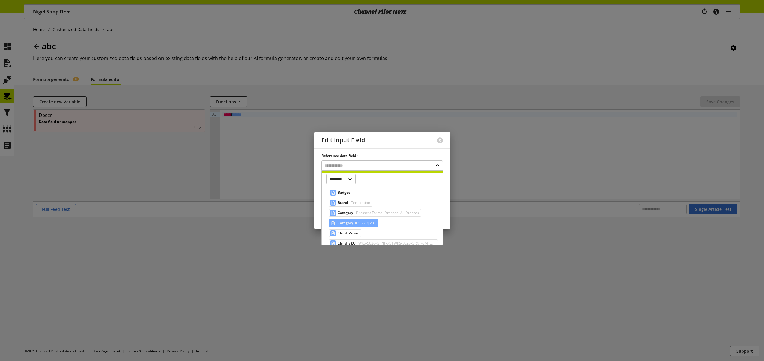
scroll to position [32, 0]
click at [380, 215] on span "Dresses>Formal Dresses|All Dresses" at bounding box center [387, 212] width 64 height 7
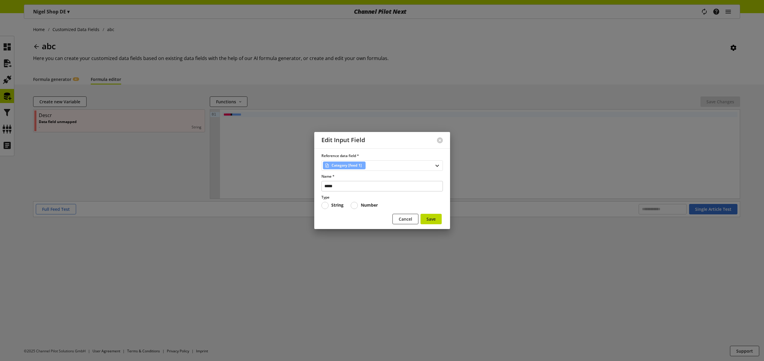
click at [386, 166] on div "Category [feed 1]" at bounding box center [381, 165] width 121 height 10
select select "***"
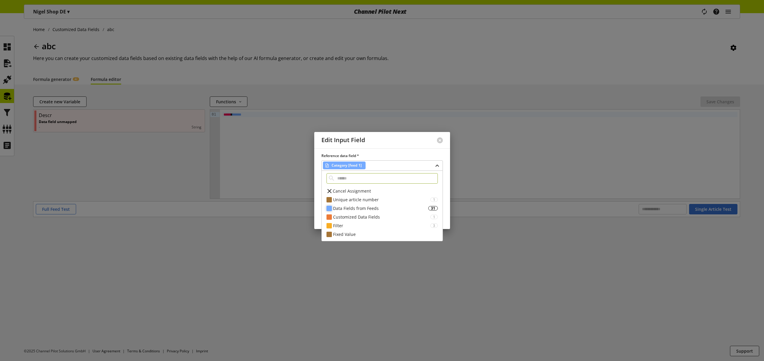
click at [363, 206] on div "Data Fields from Feeds" at bounding box center [380, 208] width 95 height 6
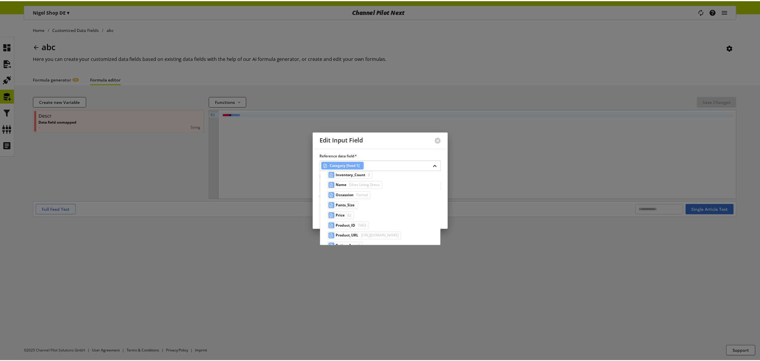
scroll to position [133, 0]
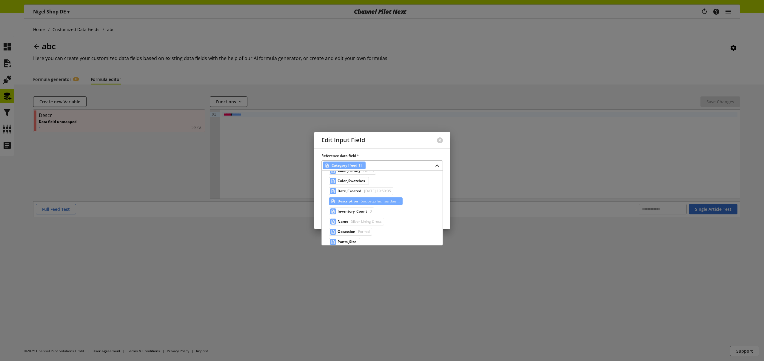
click at [378, 200] on span "Sociosqu facilisis duis ..." at bounding box center [380, 201] width 41 height 7
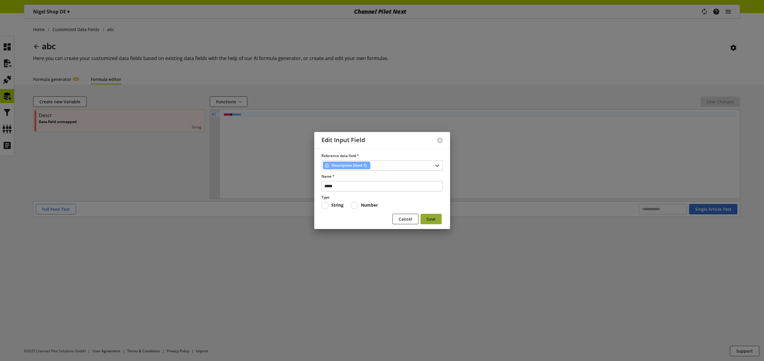
click at [429, 218] on span "Save" at bounding box center [430, 219] width 9 height 6
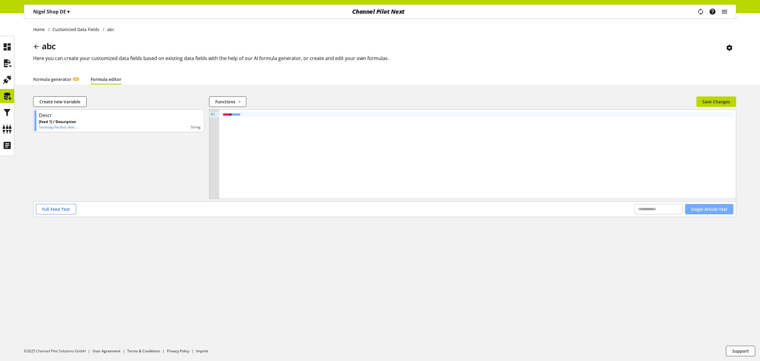
click at [706, 207] on span "Single Article Test" at bounding box center [709, 209] width 36 height 6
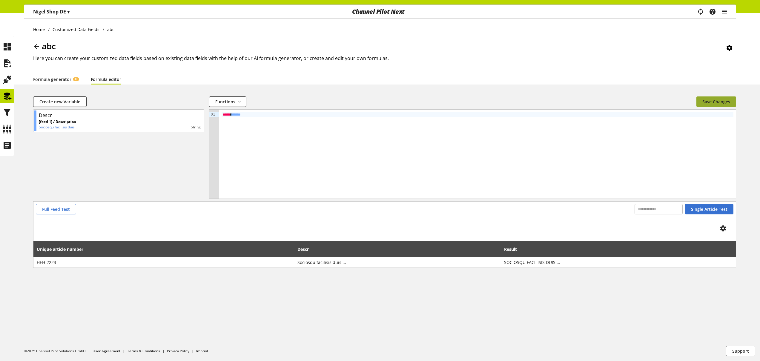
click at [715, 101] on span "Save Changes" at bounding box center [716, 101] width 28 height 6
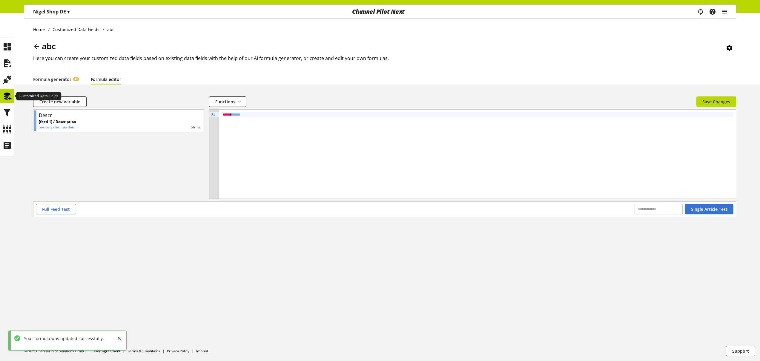
click at [10, 96] on icon at bounding box center [7, 96] width 10 height 12
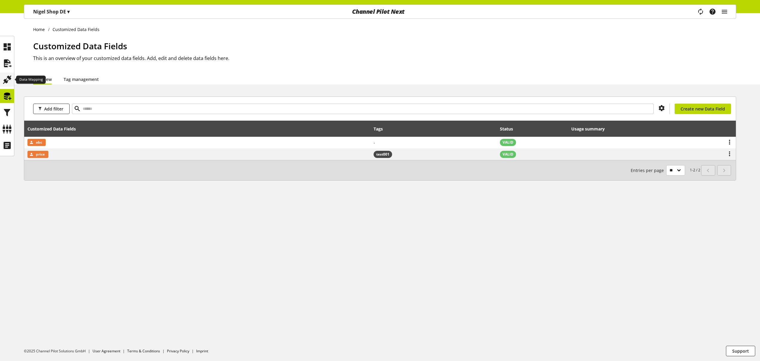
click at [5, 79] on icon at bounding box center [7, 80] width 10 height 12
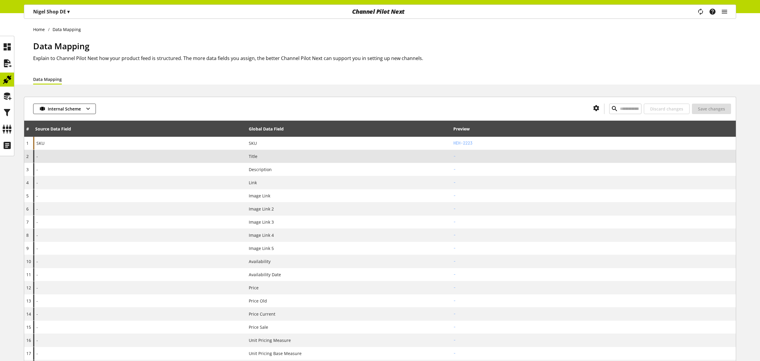
click at [94, 157] on div "-" at bounding box center [139, 156] width 213 height 13
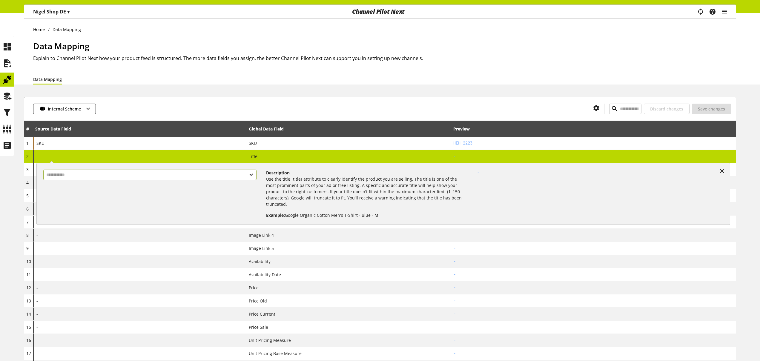
click at [89, 175] on input "text" at bounding box center [149, 175] width 213 height 10
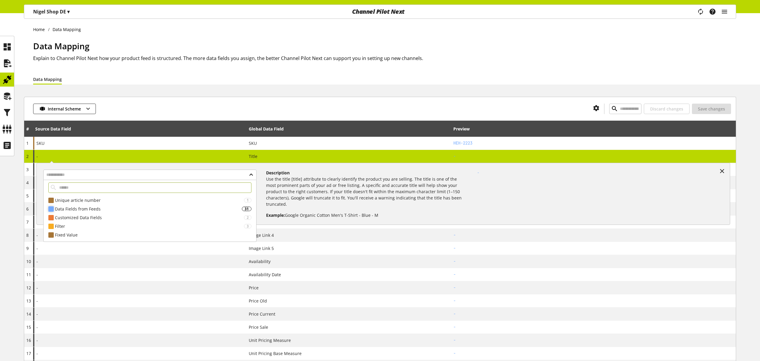
click at [90, 207] on div "Data Fields from Feeds" at bounding box center [148, 209] width 187 height 6
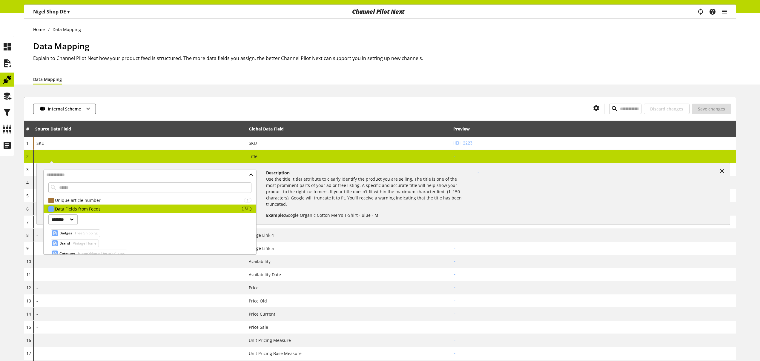
click at [102, 209] on div "Data Fields from Feeds" at bounding box center [148, 209] width 187 height 6
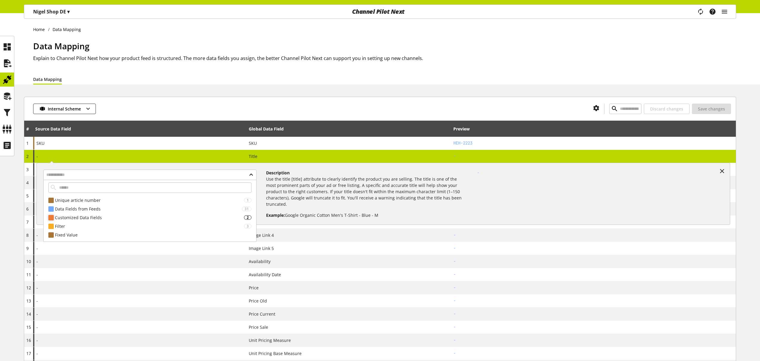
click at [99, 221] on div "Customized Data Fields 2" at bounding box center [150, 217] width 212 height 9
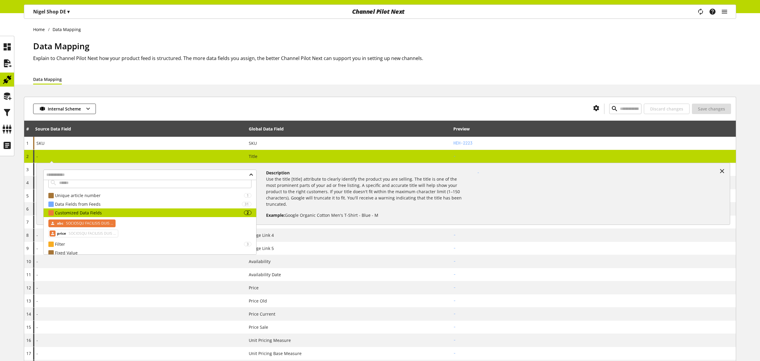
scroll to position [10, 0]
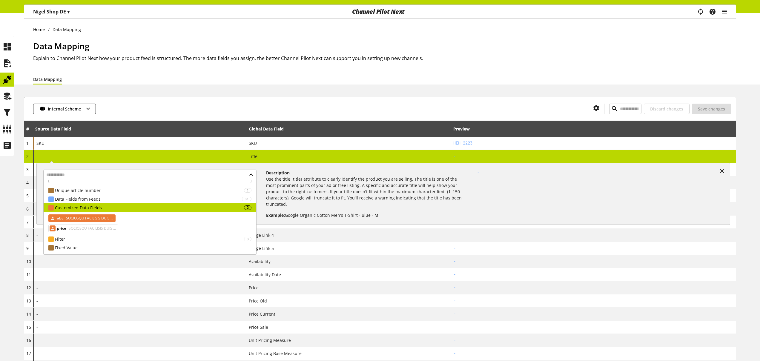
click at [103, 220] on span "SOCIOSQU FACILISIS DUIS ..." at bounding box center [89, 218] width 48 height 7
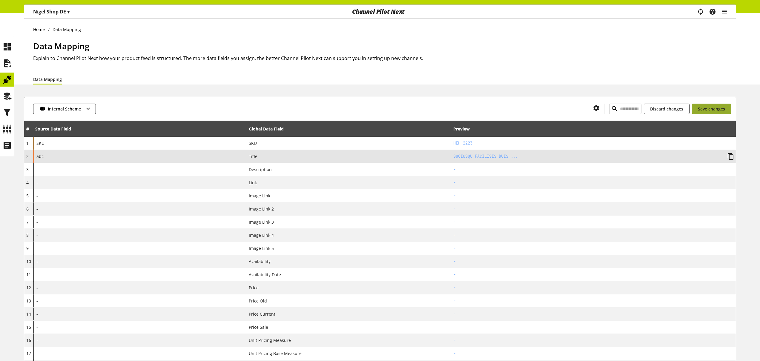
click at [709, 109] on span "Save changes" at bounding box center [710, 109] width 27 height 6
click at [9, 97] on icon at bounding box center [7, 96] width 10 height 12
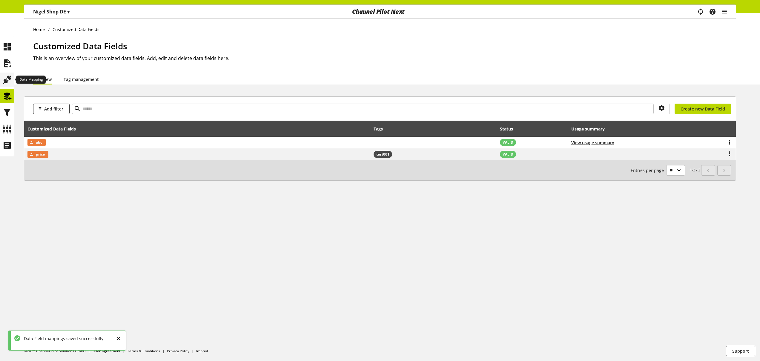
click at [6, 81] on icon at bounding box center [7, 80] width 10 height 12
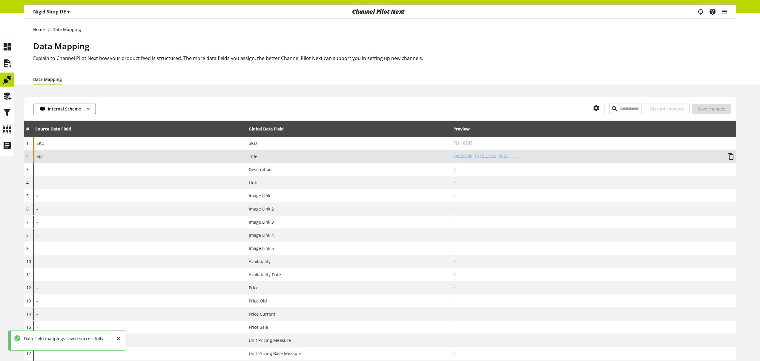
click at [71, 158] on div "abc" at bounding box center [139, 156] width 213 height 13
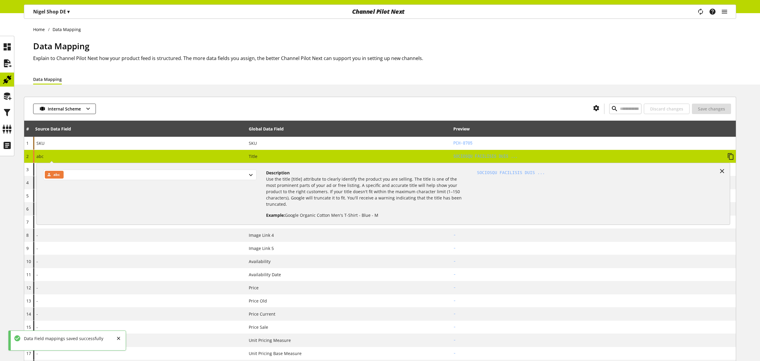
click at [76, 173] on div "abc" at bounding box center [149, 175] width 213 height 10
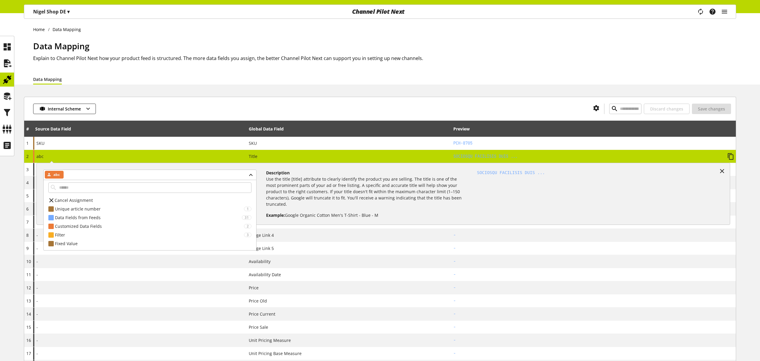
click at [82, 200] on span "Cancel Assignment" at bounding box center [74, 200] width 38 height 6
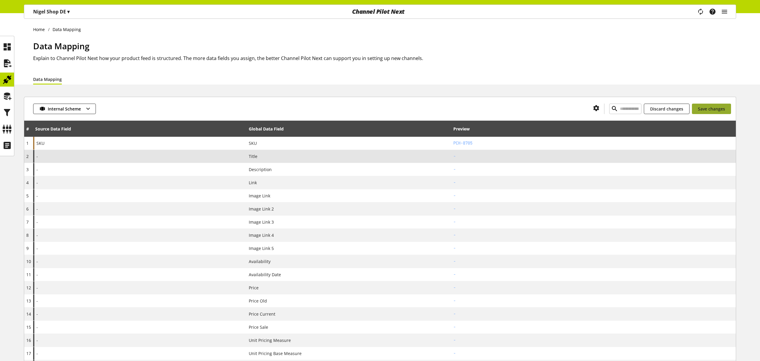
click at [717, 111] on span "Save changes" at bounding box center [710, 109] width 27 height 6
click at [8, 96] on icon at bounding box center [7, 96] width 10 height 12
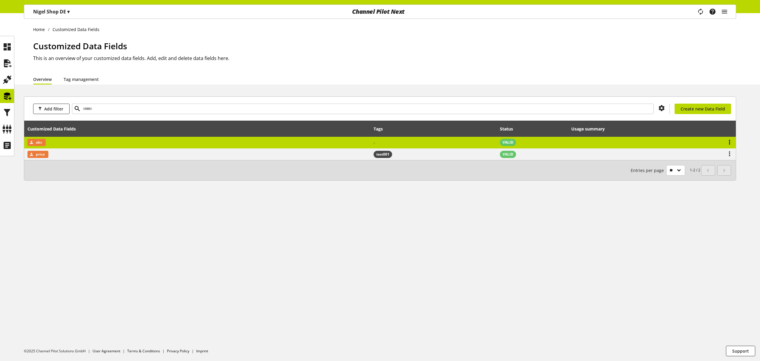
click at [730, 142] on icon at bounding box center [728, 142] width 7 height 11
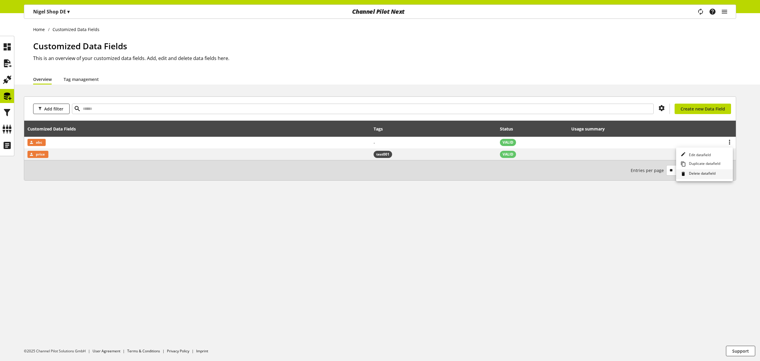
click at [706, 174] on span "Delete datafield" at bounding box center [700, 174] width 29 height 7
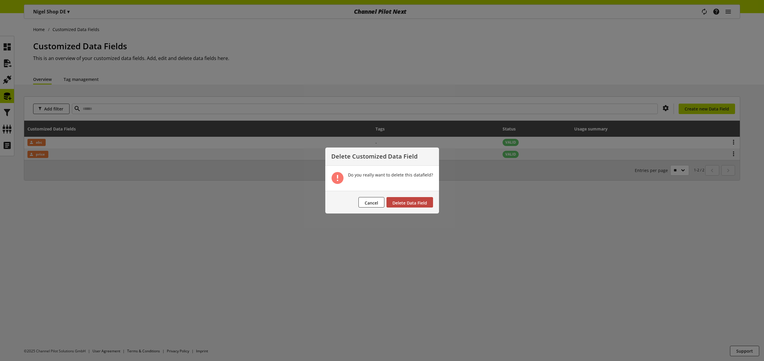
click at [410, 203] on span "Delete Data Field" at bounding box center [409, 203] width 35 height 6
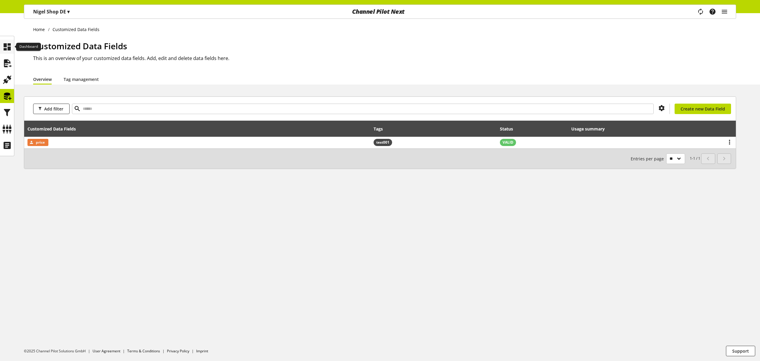
click at [7, 47] on icon at bounding box center [7, 47] width 10 height 12
